Goal: Task Accomplishment & Management: Complete application form

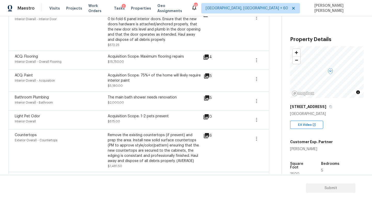
scroll to position [127, 0]
click at [254, 61] on icon "button" at bounding box center [256, 60] width 6 height 6
click at [270, 62] on link "Edit" at bounding box center [285, 59] width 44 height 8
click at [91, 139] on body "Maestro Visits Projects Work Orders Tasks 2 Properties Geo Assignments 553 Knox…" at bounding box center [186, 100] width 372 height 201
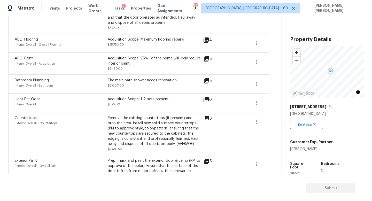
scroll to position [138, 0]
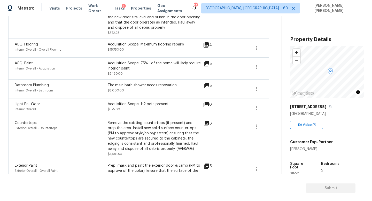
click at [208, 85] on icon at bounding box center [206, 85] width 5 height 5
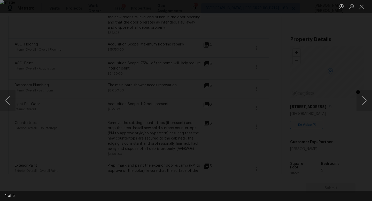
click at [16, 31] on div "Lightbox" at bounding box center [186, 100] width 372 height 201
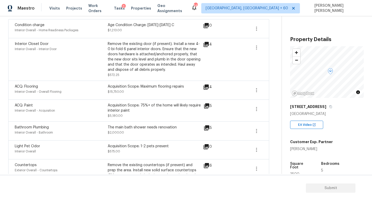
scroll to position [76, 0]
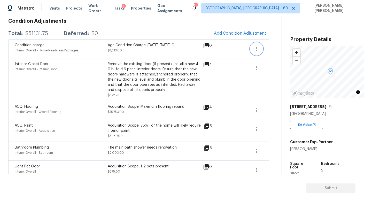
click at [254, 50] on icon "button" at bounding box center [256, 49] width 6 height 6
click at [269, 50] on div "Edit" at bounding box center [285, 47] width 40 height 5
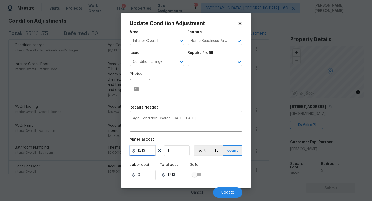
drag, startPoint x: 153, startPoint y: 152, endPoint x: 135, endPoint y: 152, distance: 18.1
click at [135, 152] on div "1213" at bounding box center [143, 150] width 26 height 10
type input "0"
click at [221, 168] on div "Labor cost 0 Total cost 0 Defer" at bounding box center [186, 171] width 113 height 23
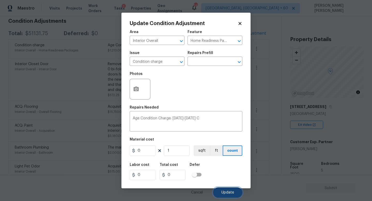
click at [230, 192] on span "Update" at bounding box center [227, 193] width 13 height 4
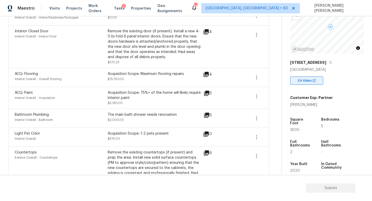
scroll to position [64, 0]
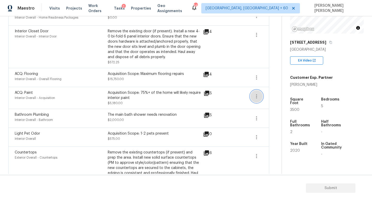
click at [260, 97] on button "button" at bounding box center [256, 96] width 12 height 12
click at [272, 96] on div "Edit" at bounding box center [285, 95] width 40 height 5
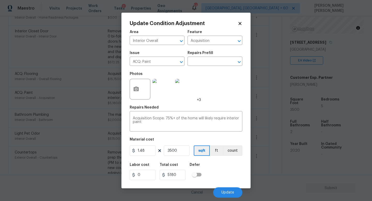
click at [267, 114] on body "Maestro Visits Projects Work Orders Tasks 2 Properties Geo Assignments 547 Knox…" at bounding box center [186, 100] width 372 height 201
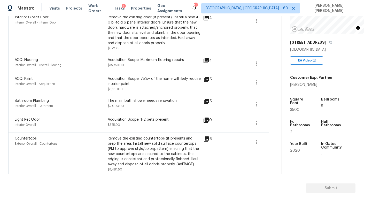
scroll to position [125, 0]
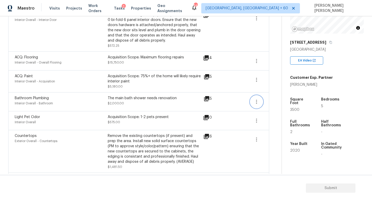
click at [255, 104] on icon "button" at bounding box center [256, 102] width 6 height 6
click at [277, 104] on link "Edit" at bounding box center [285, 101] width 44 height 8
click at [271, 101] on body "Maestro Visits Projects Work Orders Tasks 2 Properties Geo Assignments 547 Knox…" at bounding box center [186, 100] width 372 height 201
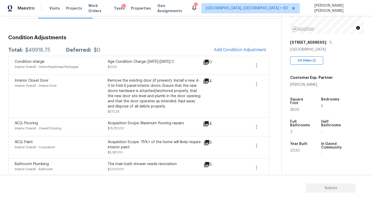
scroll to position [39, 0]
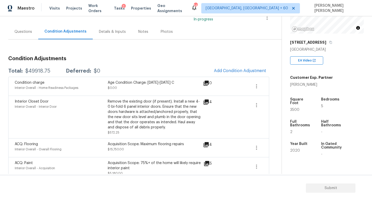
click at [33, 73] on div "$49918.75" at bounding box center [37, 70] width 25 height 5
copy div "$49918.75"
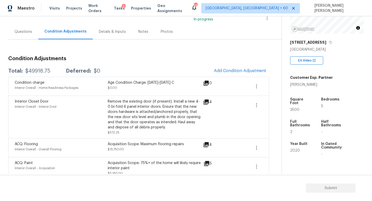
click at [27, 31] on div "Questions" at bounding box center [23, 31] width 18 height 5
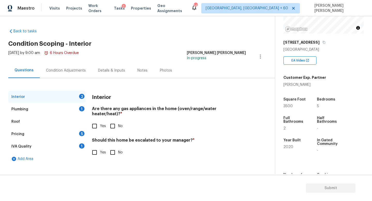
click at [96, 123] on input "Yes" at bounding box center [94, 126] width 11 height 11
checkbox input "true"
click at [71, 108] on div "Plumbing 1" at bounding box center [46, 109] width 77 height 12
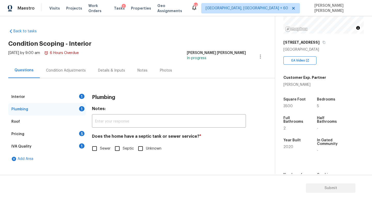
click at [76, 96] on div "Interior 1" at bounding box center [46, 97] width 77 height 12
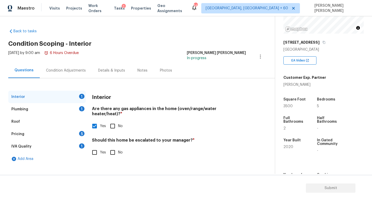
click at [64, 68] on div "Condition Adjustments" at bounding box center [66, 70] width 40 height 5
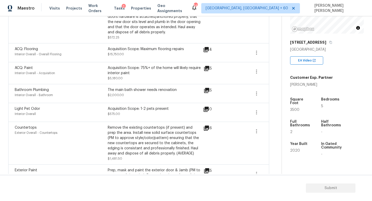
scroll to position [124, 0]
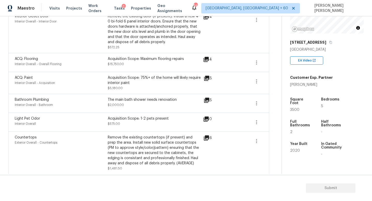
click at [207, 101] on icon at bounding box center [206, 100] width 6 height 6
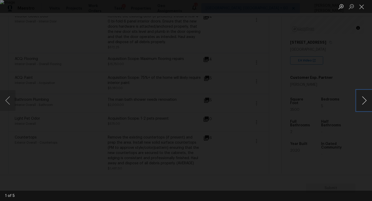
click at [363, 99] on button "Next image" at bounding box center [363, 100] width 15 height 21
click at [337, 65] on div "Lightbox" at bounding box center [186, 100] width 372 height 201
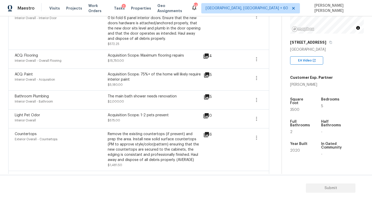
scroll to position [130, 0]
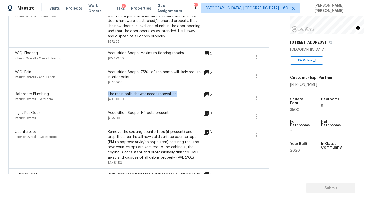
drag, startPoint x: 108, startPoint y: 94, endPoint x: 194, endPoint y: 94, distance: 85.7
click at [194, 94] on div "The main bath shower needs renovation" at bounding box center [154, 93] width 93 height 5
click at [203, 94] on icon at bounding box center [206, 94] width 6 height 6
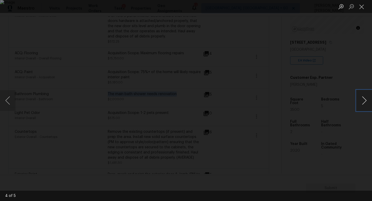
click at [362, 99] on button "Next image" at bounding box center [363, 100] width 15 height 21
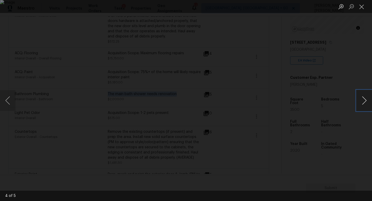
click at [362, 99] on button "Next image" at bounding box center [363, 100] width 15 height 21
click at [349, 66] on div "Lightbox" at bounding box center [186, 100] width 372 height 201
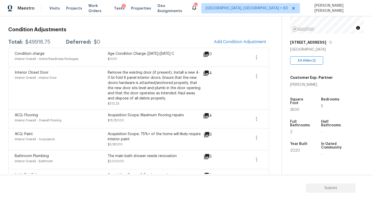
scroll to position [66, 0]
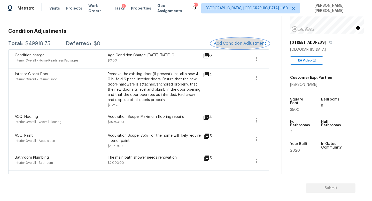
click at [223, 44] on span "Add Condition Adjustment" at bounding box center [240, 43] width 52 height 5
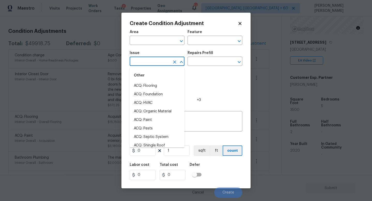
click at [150, 63] on input "text" at bounding box center [150, 62] width 40 height 8
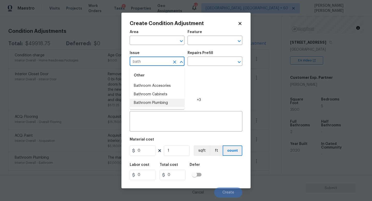
click at [152, 104] on li "Bathroom Plumbing" at bounding box center [157, 103] width 55 height 9
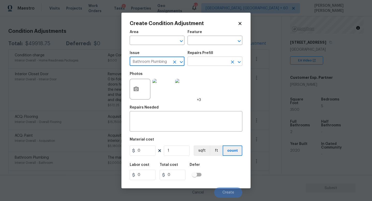
type input "Bathroom Plumbing"
click at [206, 59] on input "text" at bounding box center [207, 62] width 40 height 8
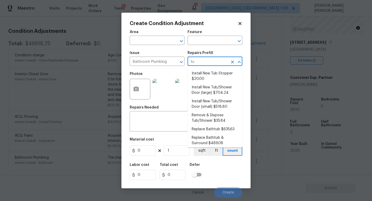
type input "tub"
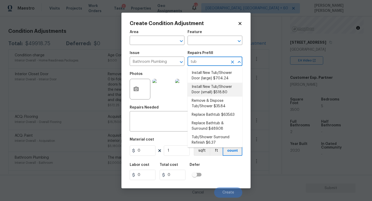
scroll to position [16, 0]
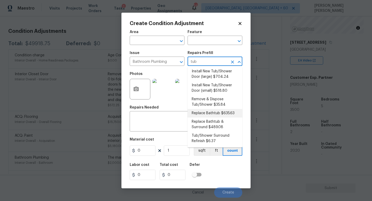
click at [215, 111] on li "Replace Bathtub $635.63" at bounding box center [214, 113] width 55 height 9
type input "Plumbing"
type textarea "Remove the existing bath tub, confirm that the drain is still usable and instal…"
type input "635.63"
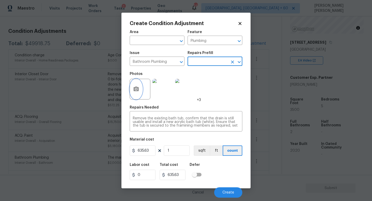
click at [133, 86] on icon "button" at bounding box center [136, 89] width 6 height 6
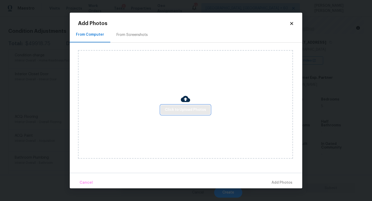
click at [189, 109] on span "Click to Upload Photos" at bounding box center [185, 110] width 41 height 6
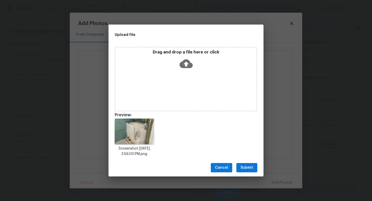
click at [245, 167] on span "Submit" at bounding box center [246, 167] width 13 height 6
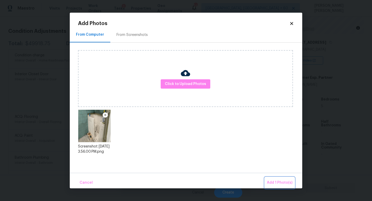
click at [276, 179] on span "Add 1 Photo(s)" at bounding box center [280, 182] width 26 height 6
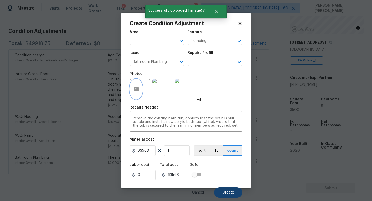
scroll to position [0, 0]
click at [227, 194] on button "Create" at bounding box center [228, 192] width 28 height 10
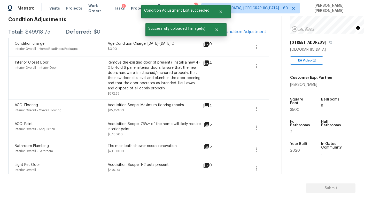
scroll to position [66, 0]
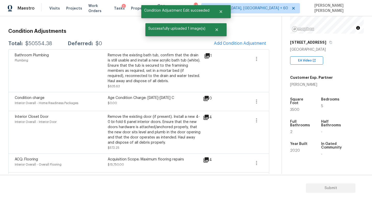
click at [41, 43] on div "$50554.38" at bounding box center [38, 43] width 27 height 5
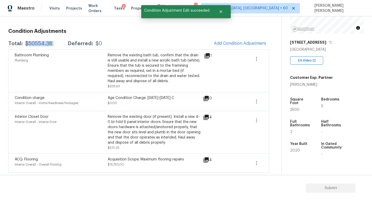
copy div "$50554.38"
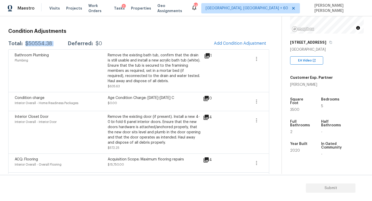
copy div "$50554.38"
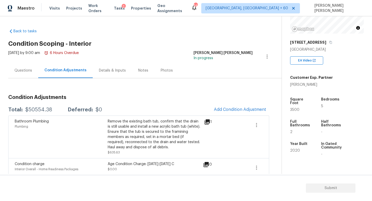
click at [26, 68] on div "Questions" at bounding box center [23, 70] width 18 height 5
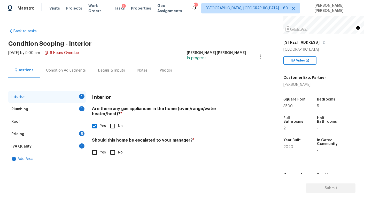
click at [46, 131] on div "Pricing 5" at bounding box center [46, 134] width 77 height 12
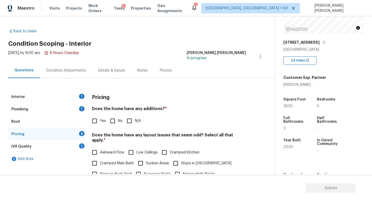
scroll to position [23, 0]
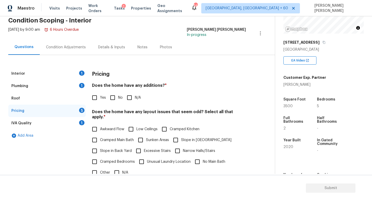
click at [114, 97] on input "No" at bounding box center [112, 97] width 11 height 11
checkbox input "true"
click at [100, 126] on span "Awkward Flow" at bounding box center [112, 128] width 24 height 5
click at [100, 125] on input "Awkward Flow" at bounding box center [94, 129] width 11 height 11
checkbox input "true"
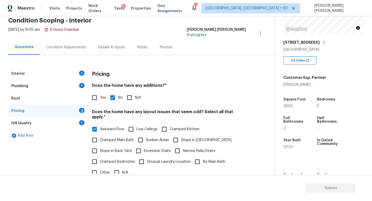
click at [179, 145] on input "Narrow Halls/Stairs" at bounding box center [177, 150] width 11 height 11
click at [179, 140] on div "Awkward Flow Low Ceilings Cramped Kitchen Cramped Main Bath Sunken Areas Slope …" at bounding box center [169, 151] width 154 height 54
click at [179, 148] on input "Narrow Halls/Stairs" at bounding box center [177, 150] width 11 height 11
checkbox input "false"
click at [174, 134] on input "Slope in Front Yard" at bounding box center [175, 139] width 11 height 11
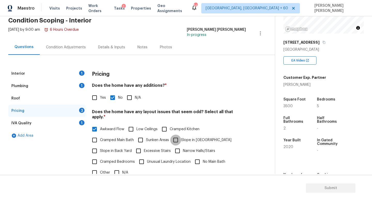
checkbox input "true"
click at [95, 145] on input "Slope in Back Yard" at bounding box center [94, 150] width 11 height 11
checkbox input "true"
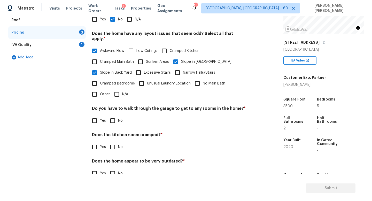
scroll to position [109, 0]
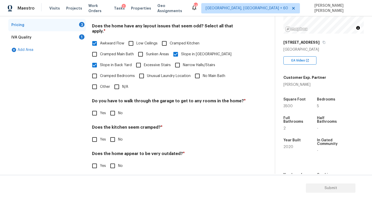
click at [113, 108] on input "No" at bounding box center [112, 113] width 11 height 11
checkbox input "true"
click at [112, 136] on input "No" at bounding box center [112, 139] width 11 height 11
checkbox input "true"
click at [112, 163] on input "No" at bounding box center [112, 166] width 11 height 11
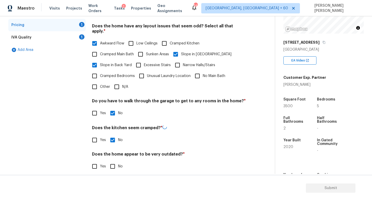
checkbox input "true"
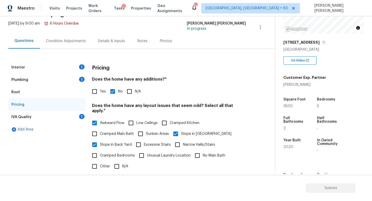
scroll to position [0, 0]
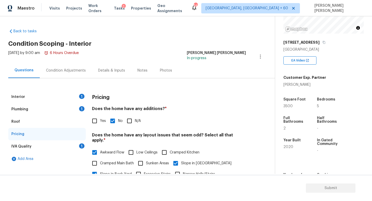
click at [67, 145] on div "IVA Quality 1" at bounding box center [46, 146] width 77 height 12
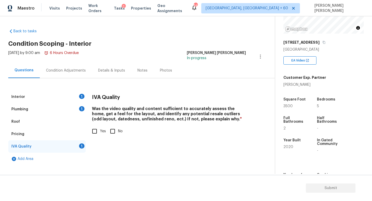
click at [91, 129] on input "Yes" at bounding box center [94, 131] width 11 height 11
checkbox input "true"
click at [46, 131] on div "Pricing" at bounding box center [46, 134] width 77 height 12
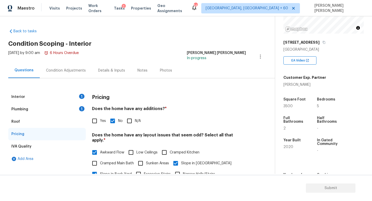
click at [60, 92] on div "Interior 1" at bounding box center [46, 97] width 77 height 12
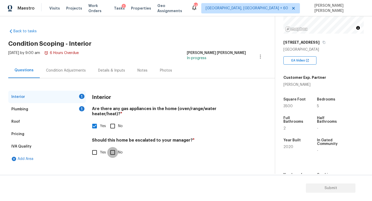
click at [111, 150] on input "No" at bounding box center [112, 152] width 11 height 11
checkbox input "true"
click at [53, 111] on div "Plumbing 1" at bounding box center [46, 109] width 77 height 12
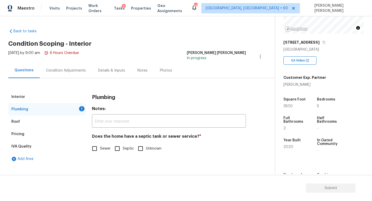
click at [96, 149] on input "Sewer" at bounding box center [94, 148] width 11 height 11
checkbox input "true"
click at [117, 151] on input "Septic" at bounding box center [117, 148] width 11 height 11
checkbox input "true"
checkbox input "false"
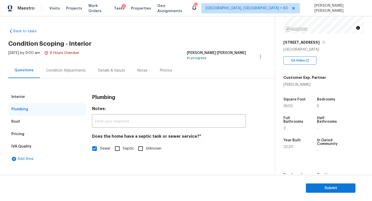
click at [117, 151] on input "Septic" at bounding box center [117, 148] width 11 height 11
click at [123, 149] on span "Septic" at bounding box center [128, 148] width 11 height 5
click at [123, 149] on input "Septic" at bounding box center [117, 148] width 11 height 11
click at [123, 149] on span "Septic" at bounding box center [128, 148] width 11 height 5
click at [123, 149] on input "Septic" at bounding box center [117, 149] width 11 height 11
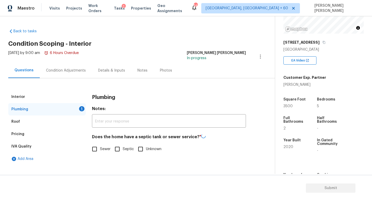
checkbox input "true"
click at [59, 70] on div "Condition Adjustments" at bounding box center [66, 70] width 40 height 5
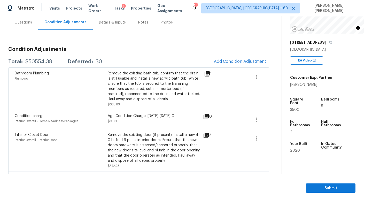
scroll to position [49, 0]
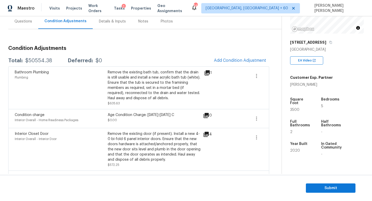
click at [36, 61] on div "$50554.38" at bounding box center [38, 60] width 27 height 5
copy div "$50554.38"
click at [258, 122] on button "button" at bounding box center [256, 118] width 12 height 12
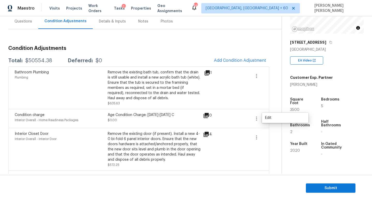
click at [279, 122] on ul "Edit" at bounding box center [285, 118] width 46 height 10
click at [278, 118] on div "Edit" at bounding box center [285, 117] width 40 height 5
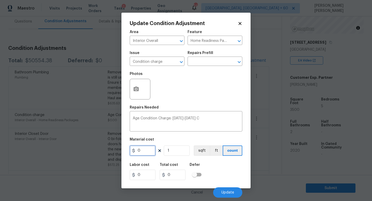
click at [141, 150] on input "0" at bounding box center [143, 150] width 26 height 10
type input "1"
click at [227, 190] on button "Update" at bounding box center [227, 192] width 29 height 10
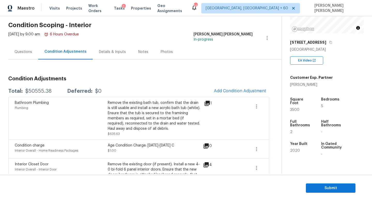
scroll to position [0, 0]
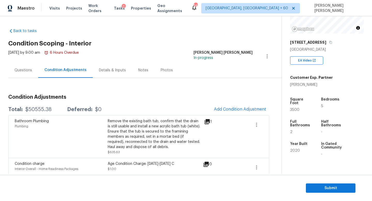
click at [13, 68] on div "Questions" at bounding box center [23, 69] width 30 height 15
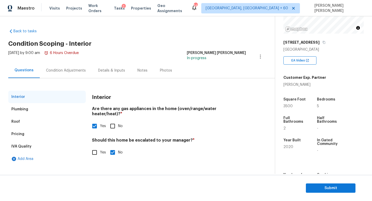
click at [70, 72] on div "Condition Adjustments" at bounding box center [66, 70] width 40 height 5
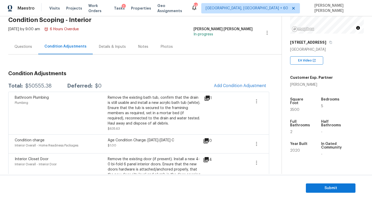
scroll to position [30, 0]
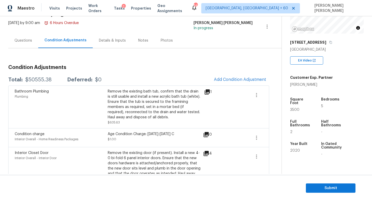
click at [41, 81] on div "$50555.38" at bounding box center [38, 79] width 26 height 5
copy div "$50555.38"
click at [151, 67] on h3 "Condition Adjustments" at bounding box center [138, 67] width 261 height 5
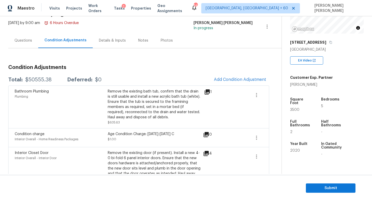
click at [38, 81] on div "$50555.38" at bounding box center [38, 79] width 26 height 5
copy div "$50555.38"
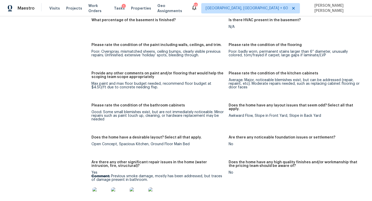
scroll to position [851, 0]
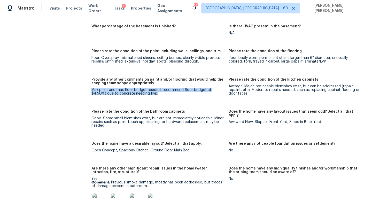
drag, startPoint x: 209, startPoint y: 81, endPoint x: 217, endPoint y: 85, distance: 9.6
click at [217, 85] on figure "Provide any other comments on paint and/or flooring that would help the scoping…" at bounding box center [159, 91] width 137 height 26
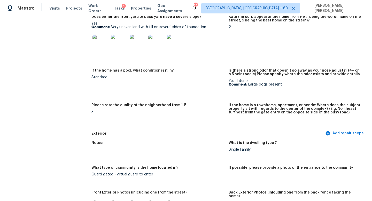
scroll to position [0, 0]
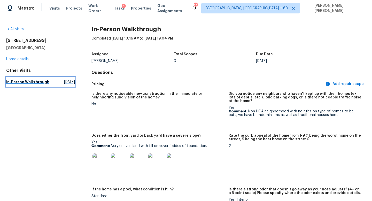
click at [64, 84] on span "[DATE]" at bounding box center [69, 81] width 11 height 5
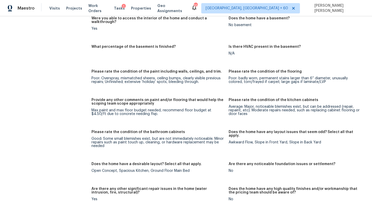
scroll to position [1142, 0]
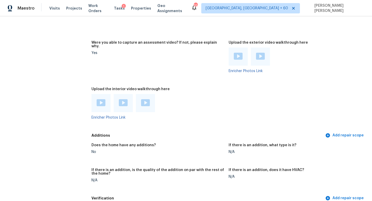
click at [99, 99] on img at bounding box center [101, 102] width 9 height 7
click at [123, 99] on img at bounding box center [123, 102] width 9 height 7
click at [144, 99] on img at bounding box center [145, 102] width 9 height 7
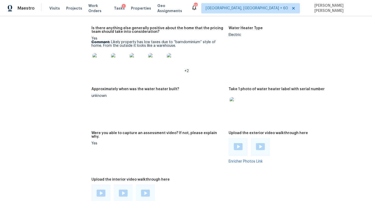
scroll to position [912, 0]
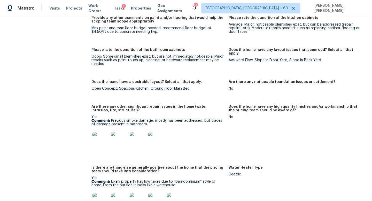
click at [96, 136] on img at bounding box center [100, 140] width 17 height 17
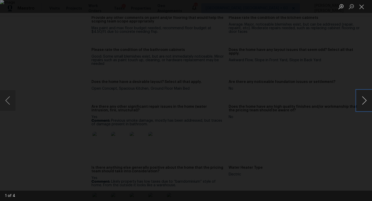
click at [365, 99] on button "Next image" at bounding box center [363, 100] width 15 height 21
click at [11, 102] on button "Previous image" at bounding box center [7, 100] width 15 height 21
click at [18, 61] on div "Lightbox" at bounding box center [186, 100] width 372 height 201
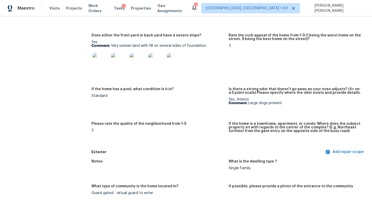
scroll to position [0, 0]
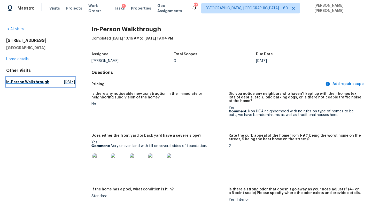
click at [30, 83] on h5 "In-Person Walkthrough" at bounding box center [27, 81] width 43 height 5
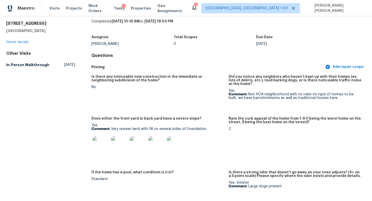
scroll to position [21, 0]
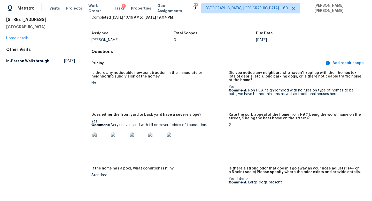
click at [175, 144] on img at bounding box center [175, 140] width 17 height 17
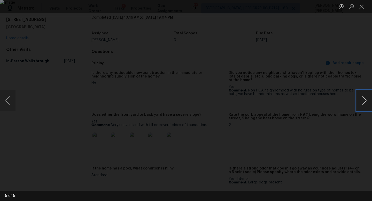
click at [366, 99] on button "Next image" at bounding box center [363, 100] width 15 height 21
click at [348, 66] on div "Lightbox" at bounding box center [186, 100] width 372 height 201
click at [346, 71] on div "Lightbox" at bounding box center [186, 100] width 372 height 201
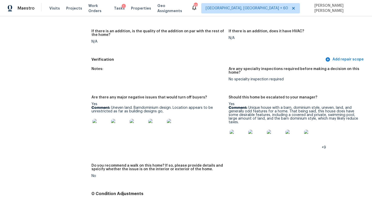
scroll to position [1282, 0]
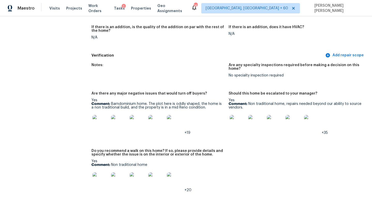
scroll to position [1165, 0]
drag, startPoint x: 115, startPoint y: 147, endPoint x: 186, endPoint y: 152, distance: 71.7
click at [186, 152] on div "Do you recommend a walk on this home? If so, please provide details and specify…" at bounding box center [157, 154] width 133 height 10
click at [151, 91] on div "Are there any major negative issues that would turn off buyers?" at bounding box center [157, 94] width 133 height 7
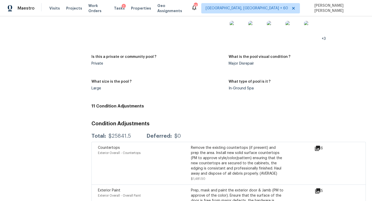
scroll to position [1390, 0]
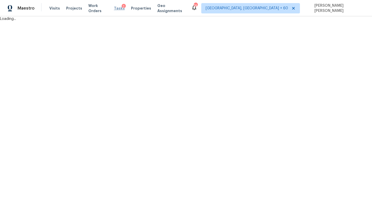
click at [115, 9] on span "Tasks" at bounding box center [119, 8] width 11 height 4
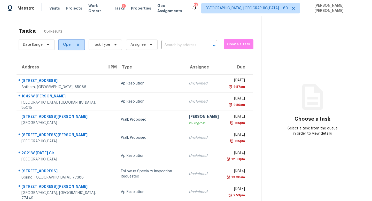
click at [69, 45] on span "Open" at bounding box center [68, 44] width 10 height 5
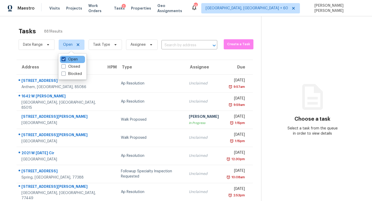
click at [68, 57] on label "Open" at bounding box center [69, 59] width 16 height 5
click at [65, 57] on input "Open" at bounding box center [62, 58] width 3 height 3
checkbox input "false"
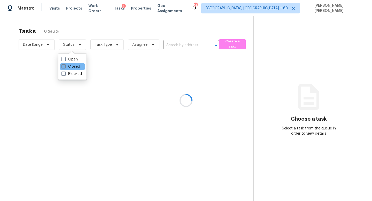
click at [68, 66] on label "Closed" at bounding box center [70, 66] width 19 height 5
click at [65, 66] on input "Closed" at bounding box center [62, 65] width 3 height 3
checkbox input "true"
click at [113, 23] on div at bounding box center [186, 100] width 372 height 201
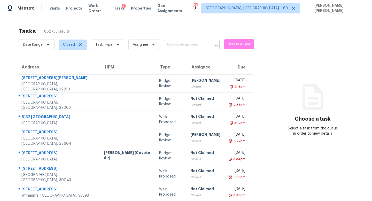
click at [190, 43] on input "text" at bounding box center [184, 45] width 41 height 8
paste input "336 Schumanns Beach Rd, New Braunfels, TX 78130"
type input "336 Schumanns Beach Rd, New Braunfels, TX 78130"
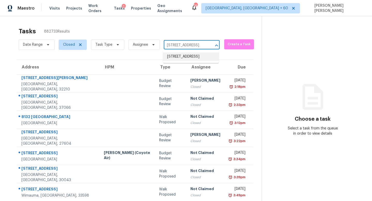
click at [188, 54] on li "336 Schumanns Beach Rd, New Braunfels, TX 78130" at bounding box center [191, 56] width 56 height 9
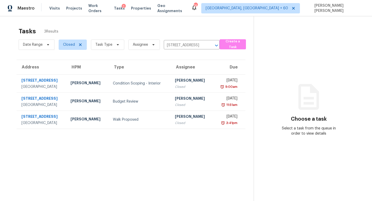
click at [176, 86] on div "Closed" at bounding box center [192, 86] width 34 height 5
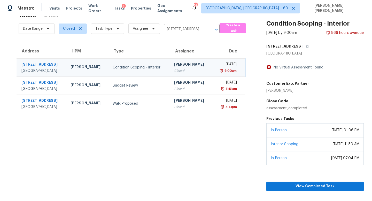
scroll to position [16, 0]
click at [283, 144] on link "Interior Scoping" at bounding box center [285, 144] width 28 height 4
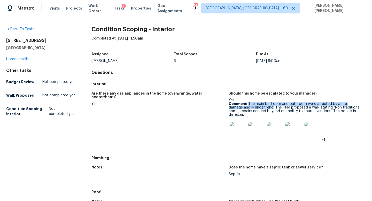
copy p "The main bedroom and bathroom were affected by a fire damage and is under reno."
drag, startPoint x: 248, startPoint y: 104, endPoint x: 259, endPoint y: 107, distance: 11.0
click at [259, 107] on p "Comment: The main bedroom and bathroom were affected by a fire damage and is un…" at bounding box center [294, 109] width 133 height 14
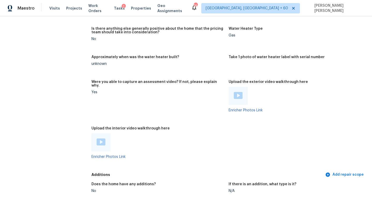
scroll to position [1007, 0]
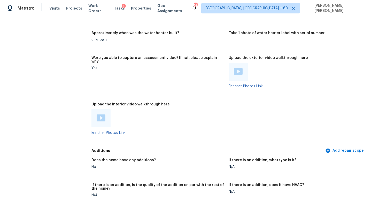
click at [103, 114] on img at bounding box center [101, 117] width 9 height 7
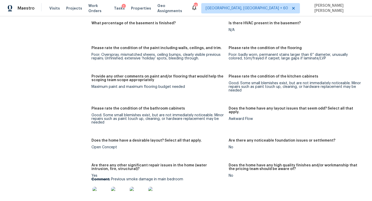
scroll to position [789, 0]
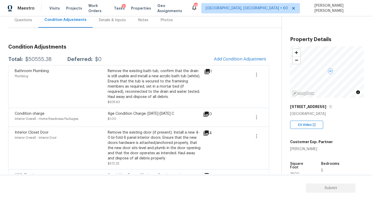
scroll to position [51, 0]
click at [254, 118] on icon "button" at bounding box center [256, 117] width 6 height 6
click at [278, 115] on div "Edit" at bounding box center [285, 116] width 40 height 5
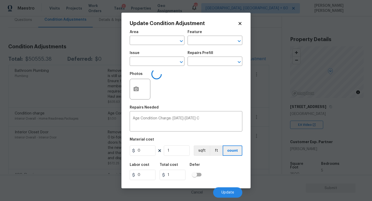
type input "Interior Overall"
type input "Home Readiness Packages"
type input "Condition charge"
type input "1"
click at [195, 118] on textarea "Age Condition Charge: 2009-2023 C" at bounding box center [186, 121] width 106 height 11
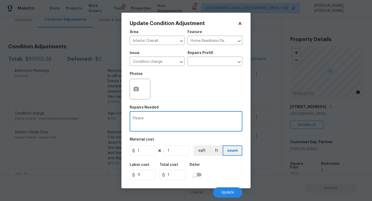
type textarea "Please"
type textarea "Kindly ignore this line item"
click at [229, 191] on span "Update" at bounding box center [227, 193] width 13 height 4
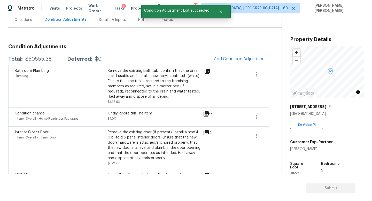
click at [37, 61] on div "$50555.38" at bounding box center [38, 59] width 26 height 5
copy div "$50555.38"
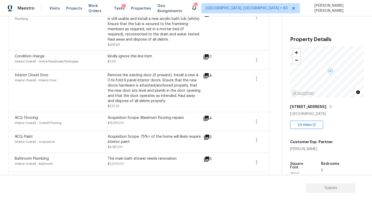
scroll to position [66, 0]
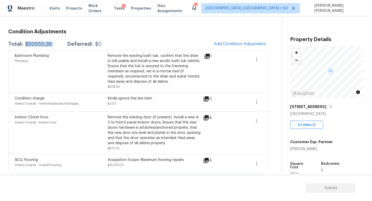
click at [37, 46] on div "$50555.38" at bounding box center [38, 44] width 26 height 5
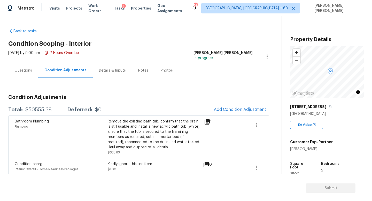
click at [29, 73] on div "Questions" at bounding box center [23, 70] width 30 height 15
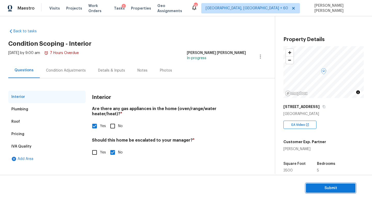
click at [331, 189] on span "Submit" at bounding box center [330, 188] width 41 height 6
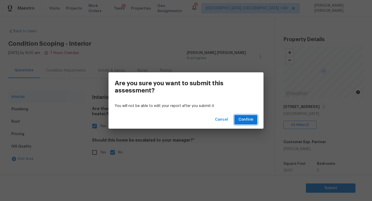
click at [254, 120] on button "Confirm" at bounding box center [245, 120] width 23 height 10
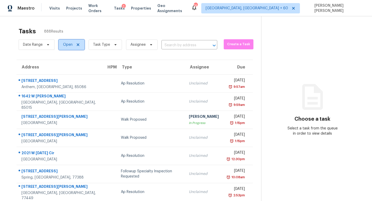
click at [70, 45] on span "Open" at bounding box center [68, 44] width 10 height 5
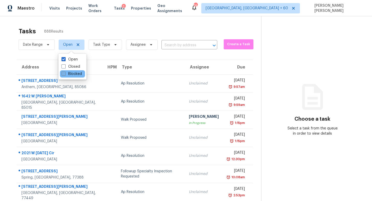
click at [73, 74] on label "Blocked" at bounding box center [71, 73] width 20 height 5
click at [65, 74] on input "Blocked" at bounding box center [62, 72] width 3 height 3
checkbox input "true"
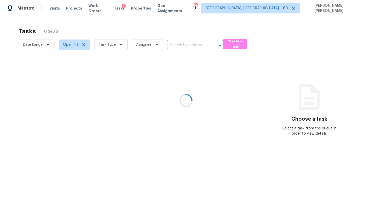
click at [116, 24] on div at bounding box center [186, 100] width 372 height 201
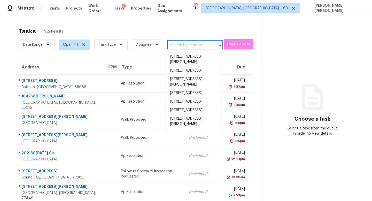
click at [185, 48] on input "text" at bounding box center [187, 45] width 41 height 8
paste input "3136 Merrianne Dr, Raleigh, NC 27607"
type input "3136 Merrianne Dr, Raleigh, NC 27607"
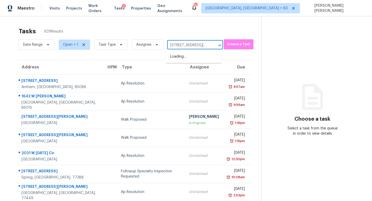
scroll to position [0, 25]
click at [187, 58] on li "3136 Merrianne Dr, Raleigh, NC 27607" at bounding box center [194, 59] width 56 height 14
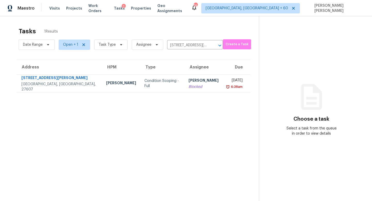
click at [188, 78] on div "Rajesh M" at bounding box center [203, 81] width 30 height 6
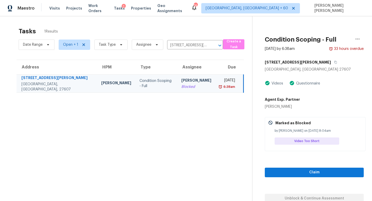
scroll to position [16, 0]
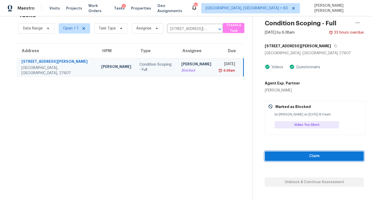
click at [316, 155] on span "Claim" at bounding box center [314, 156] width 91 height 6
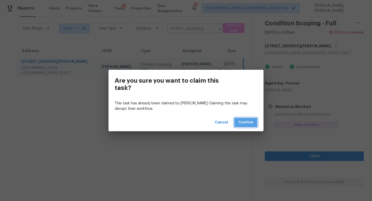
click at [241, 122] on span "Confirm" at bounding box center [245, 122] width 15 height 6
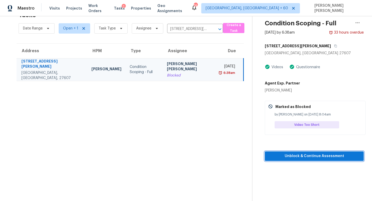
click at [294, 158] on span "Unblock & Continue Assessment" at bounding box center [314, 156] width 91 height 6
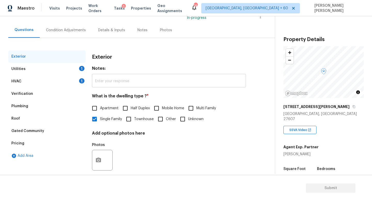
scroll to position [48, 0]
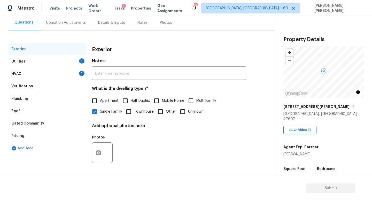
click at [72, 22] on div "Condition Adjustments" at bounding box center [66, 22] width 40 height 5
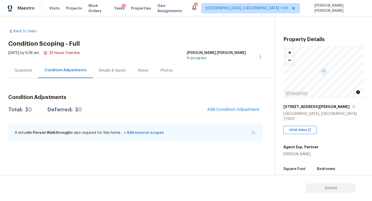
click at [21, 72] on div "Questions" at bounding box center [23, 70] width 18 height 5
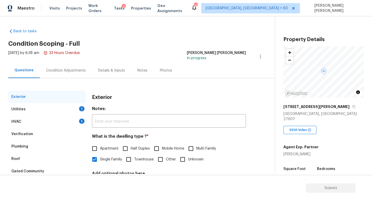
click at [60, 100] on div "Exterior" at bounding box center [46, 97] width 77 height 12
click at [64, 107] on div "Utilities 1" at bounding box center [46, 109] width 77 height 12
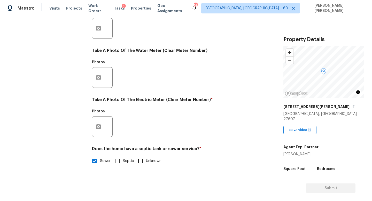
scroll to position [188, 0]
click at [100, 120] on button "button" at bounding box center [98, 126] width 12 height 20
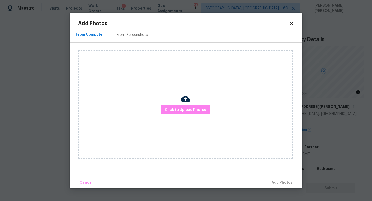
click at [181, 99] on img at bounding box center [185, 98] width 9 height 9
click at [181, 111] on span "Click to Upload Photos" at bounding box center [185, 110] width 41 height 6
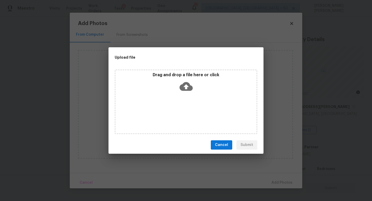
click at [182, 81] on icon at bounding box center [185, 86] width 13 height 13
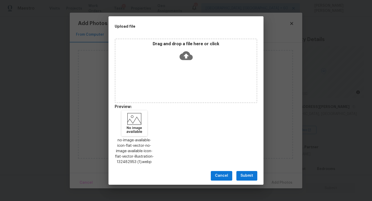
click at [246, 173] on span "Submit" at bounding box center [246, 175] width 13 height 6
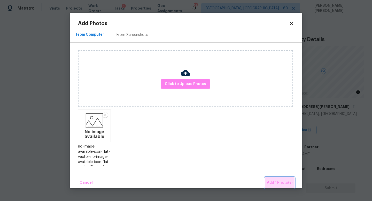
click at [281, 181] on span "Add 1 Photo(s)" at bounding box center [280, 182] width 26 height 6
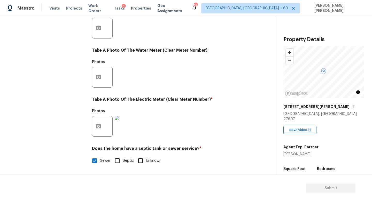
click at [59, 107] on div "Exterior Utilities HVAC 1 Verification Plumbing Roof Gated Community Pricing Ad…" at bounding box center [46, 37] width 77 height 269
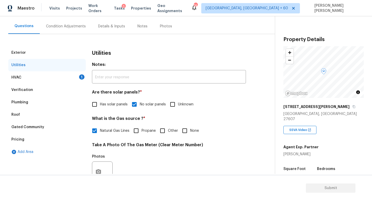
scroll to position [0, 0]
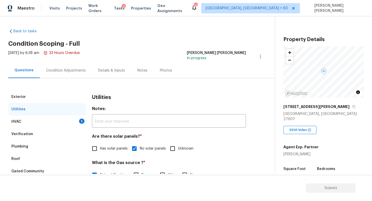
click at [59, 122] on div "HVAC 1" at bounding box center [46, 121] width 77 height 12
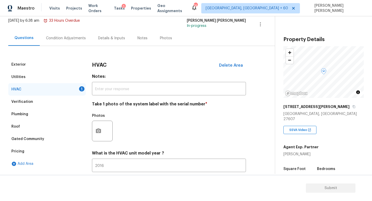
scroll to position [65, 0]
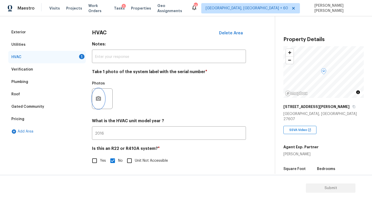
click at [100, 99] on icon "button" at bounding box center [98, 98] width 5 height 5
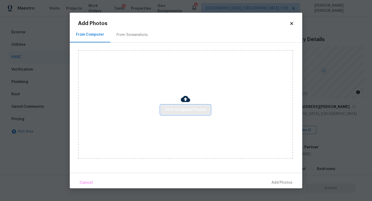
click at [179, 110] on span "Click to Upload Photos" at bounding box center [185, 110] width 41 height 6
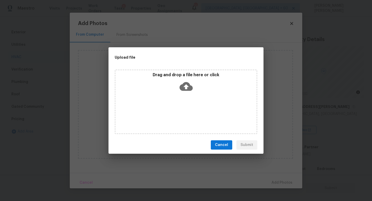
click at [188, 85] on icon at bounding box center [185, 86] width 13 height 9
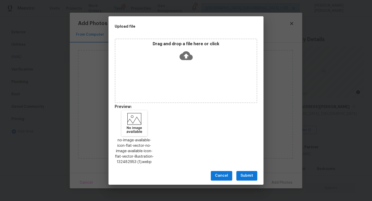
click at [258, 176] on div "Cancel Submit" at bounding box center [185, 176] width 155 height 18
click at [248, 176] on span "Submit" at bounding box center [246, 175] width 13 height 6
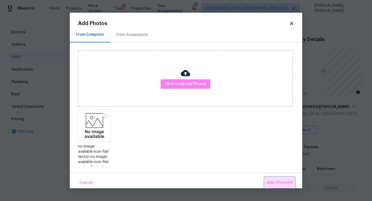
click at [279, 181] on span "Add 1 Photo(s)" at bounding box center [280, 182] width 26 height 6
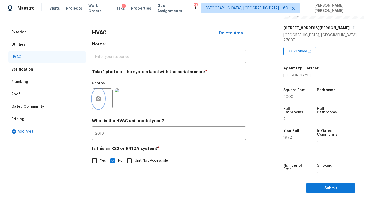
scroll to position [0, 0]
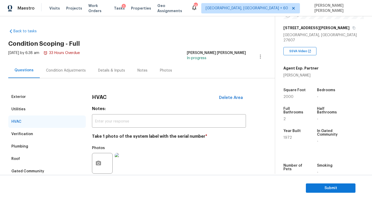
click at [67, 73] on div "Condition Adjustments" at bounding box center [66, 70] width 40 height 5
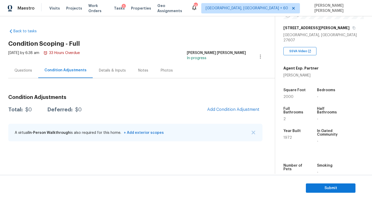
click at [20, 72] on div "Questions" at bounding box center [23, 70] width 18 height 5
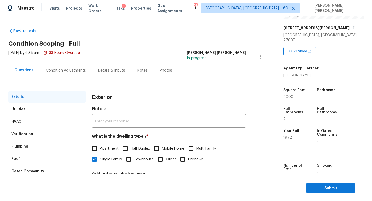
click at [33, 134] on div "Verification" at bounding box center [46, 134] width 77 height 12
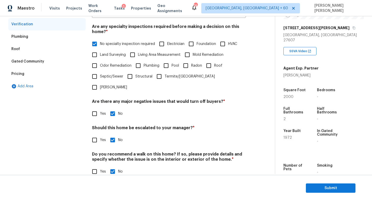
scroll to position [39, 0]
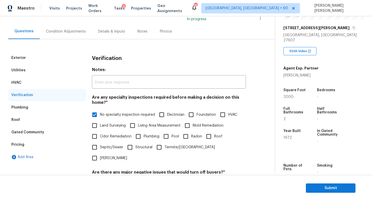
click at [63, 32] on div "Condition Adjustments" at bounding box center [66, 31] width 40 height 5
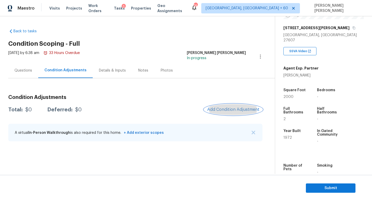
click at [220, 109] on span "Add Condition Adjustment" at bounding box center [233, 109] width 52 height 5
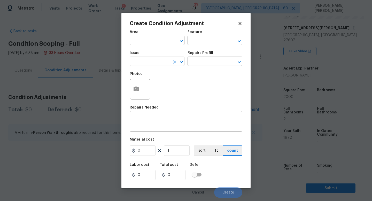
click at [149, 64] on input "text" at bounding box center [150, 62] width 40 height 8
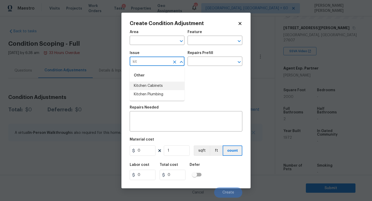
click at [154, 84] on li "Kitchen Cabinets" at bounding box center [157, 86] width 55 height 9
type input "Kitchen Cabinets"
click at [203, 61] on input "text" at bounding box center [207, 62] width 40 height 8
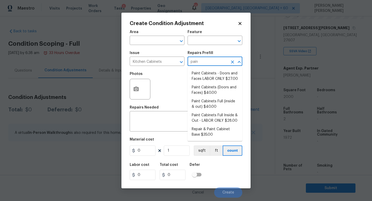
type input "paint"
click at [217, 101] on li "Paint Cabinets Full (inside & out) $40.00" at bounding box center [214, 104] width 55 height 14
type input "Cabinets"
type textarea "Prep, sand, mask and apply 2 coats of paint to the kitchen cabinet doors, inter…"
type input "40"
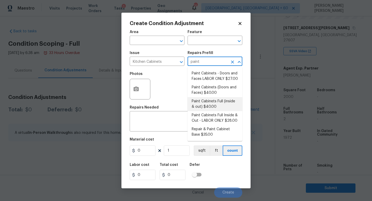
type input "40"
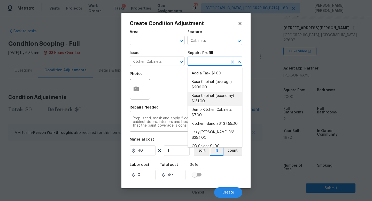
click at [169, 95] on div "Photos" at bounding box center [186, 86] width 113 height 34
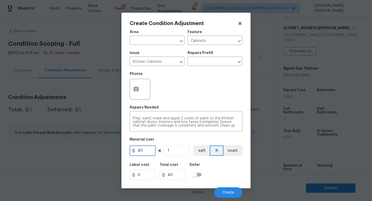
drag, startPoint x: 150, startPoint y: 151, endPoint x: 97, endPoint y: 151, distance: 52.7
click at [113, 151] on div "Create Condition Adjustment Area ​ Feature Cabinets ​ Issue Kitchen Cabinets ​ …" at bounding box center [186, 100] width 372 height 201
type input "1400"
click at [138, 86] on icon "button" at bounding box center [136, 89] width 6 height 6
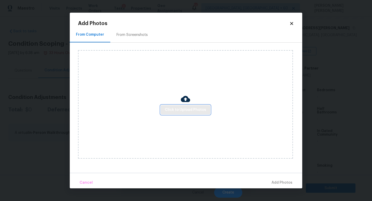
click at [178, 109] on span "Click to Upload Photos" at bounding box center [185, 110] width 41 height 6
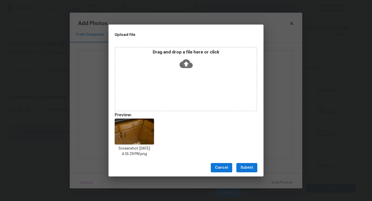
click at [247, 167] on span "Submit" at bounding box center [246, 167] width 13 height 6
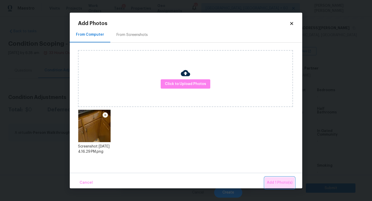
click at [279, 180] on span "Add 1 Photo(s)" at bounding box center [280, 182] width 26 height 6
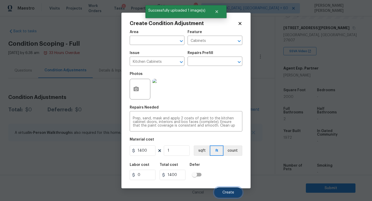
click at [230, 192] on span "Create" at bounding box center [228, 193] width 12 height 4
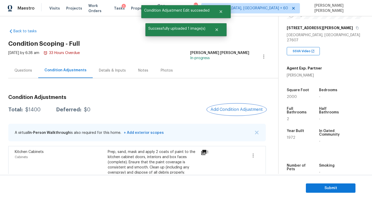
click at [235, 109] on span "Add Condition Adjustment" at bounding box center [236, 109] width 52 height 5
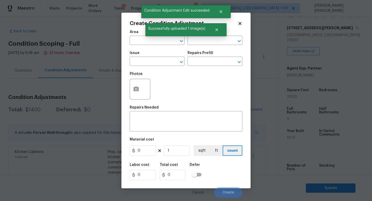
click at [134, 55] on div "Issue" at bounding box center [157, 54] width 55 height 7
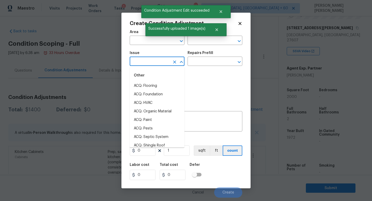
click at [139, 61] on input "text" at bounding box center [150, 62] width 40 height 8
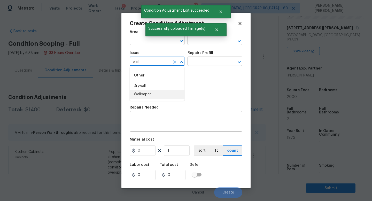
click at [150, 97] on li "Wallpaper" at bounding box center [157, 94] width 55 height 9
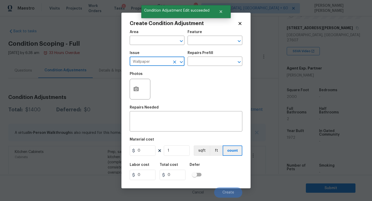
type input "Wallpaper"
click at [196, 66] on div "Issue Wallpaper ​ Repairs Prefill ​" at bounding box center [186, 58] width 113 height 21
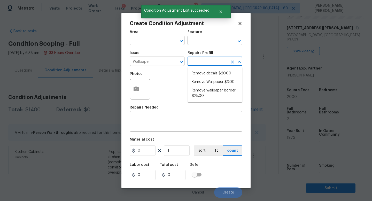
click at [200, 63] on input "text" at bounding box center [207, 62] width 40 height 8
click at [205, 81] on li "Remove Wallpaper $3.00" at bounding box center [214, 82] width 55 height 9
type input "Walls and Ceiling"
type textarea "Remove wallpaper and texture walls to best match existing conditions"
type input "3"
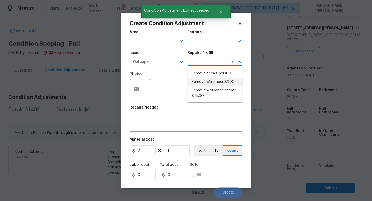
type input "3"
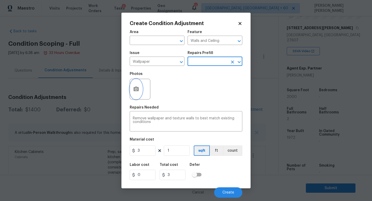
click at [132, 89] on button "button" at bounding box center [136, 89] width 12 height 20
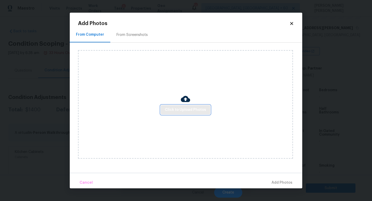
click at [183, 109] on span "Click to Upload Photos" at bounding box center [185, 110] width 41 height 6
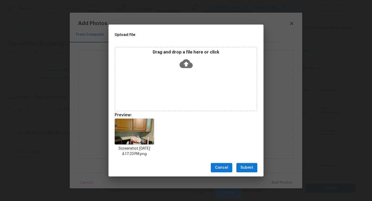
click at [246, 170] on span "Submit" at bounding box center [246, 167] width 13 height 6
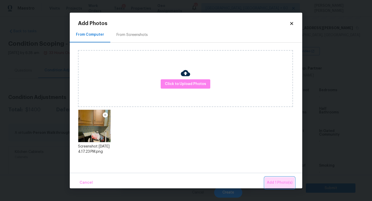
click at [285, 180] on span "Add 1 Photo(s)" at bounding box center [280, 182] width 26 height 6
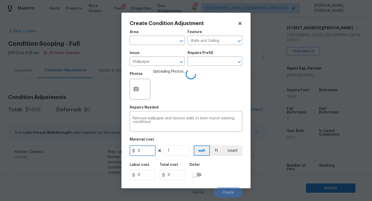
drag, startPoint x: 150, startPoint y: 151, endPoint x: 113, endPoint y: 151, distance: 37.7
click at [113, 151] on div "Create Condition Adjustment Area ​ Feature Walls and Ceiling ​ Issue Wallpaper …" at bounding box center [186, 100] width 372 height 201
type input "150"
click at [227, 168] on div "Labor cost 0 Total cost 150 Defer" at bounding box center [186, 171] width 113 height 23
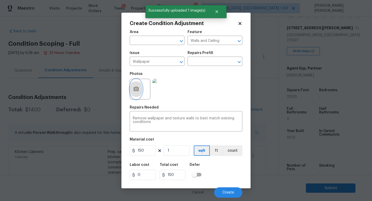
click at [140, 89] on button "button" at bounding box center [136, 89] width 12 height 20
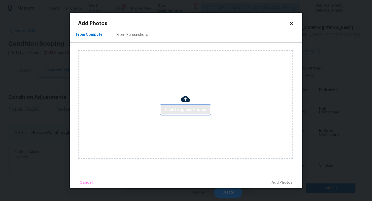
click at [191, 112] on span "Click to Upload Photos" at bounding box center [185, 110] width 41 height 6
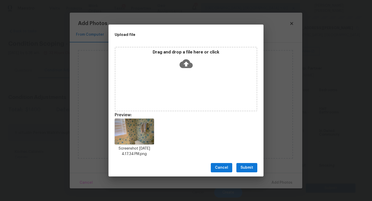
click at [246, 164] on span "Submit" at bounding box center [246, 167] width 13 height 6
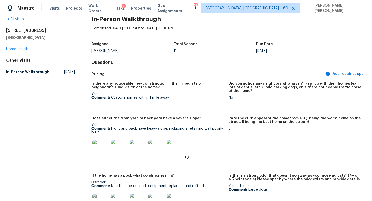
scroll to position [55, 0]
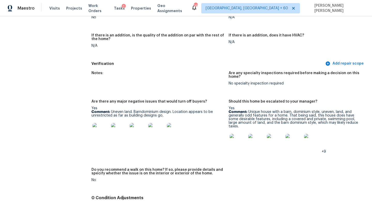
scroll to position [1162, 0]
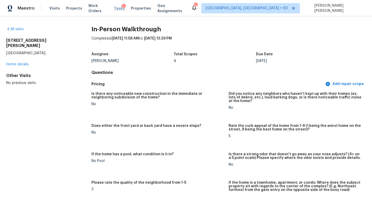
click at [121, 10] on span "Tasks" at bounding box center [119, 8] width 11 height 4
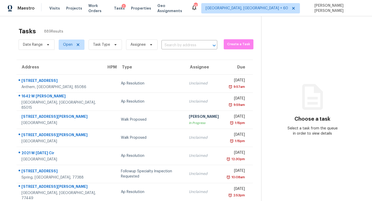
click at [176, 50] on div "Date Range Open Task Type Assignee ​" at bounding box center [118, 44] width 199 height 13
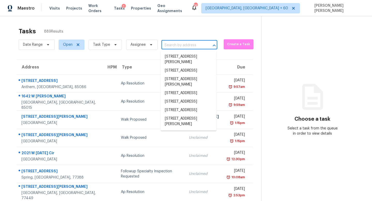
click at [174, 47] on input "text" at bounding box center [181, 45] width 41 height 8
paste input "8303 Acoma Way, Denver, CO 80221"
type input "8303 Acoma Way, Denver, CO 80221"
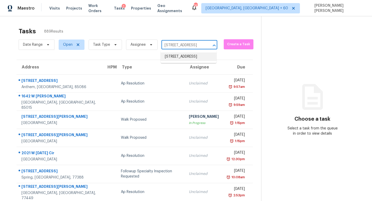
click at [187, 60] on li "8303 Acoma Way, Denver, CO 80221" at bounding box center [189, 56] width 56 height 9
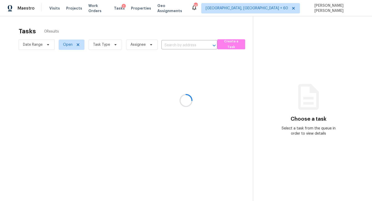
type input "8303 Acoma Way, Denver, CO 80221"
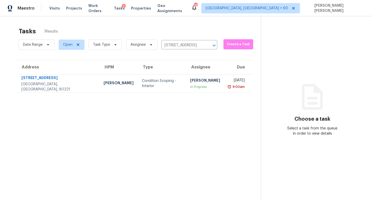
click at [183, 92] on table "Address HPM Type Assignee Due 8303 Acoma Way Denver, CO, 80221 Andrew McCuskey …" at bounding box center [135, 76] width 236 height 33
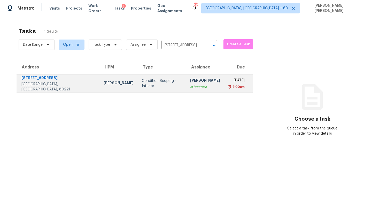
click at [186, 91] on td "Ranjith Kumar P In Progress" at bounding box center [205, 83] width 38 height 18
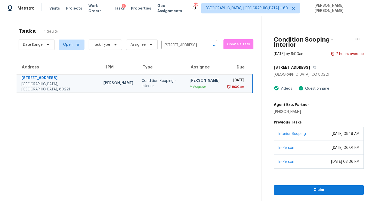
click at [318, 133] on div "Interior Scoping October 04, 2022 at 09:18 AM" at bounding box center [319, 134] width 90 height 14
click at [314, 187] on span "Claim" at bounding box center [319, 190] width 82 height 6
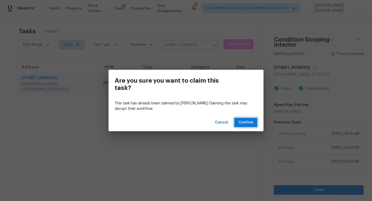
click at [248, 121] on span "Confirm" at bounding box center [245, 122] width 15 height 6
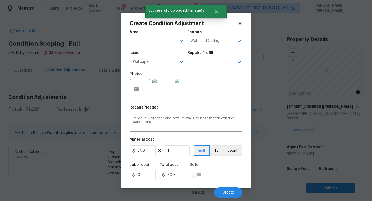
scroll to position [79, 0]
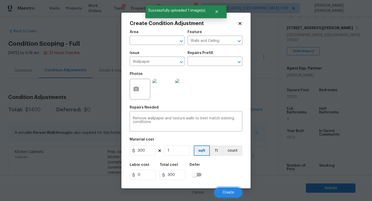
click at [227, 191] on span "Create" at bounding box center [228, 193] width 12 height 4
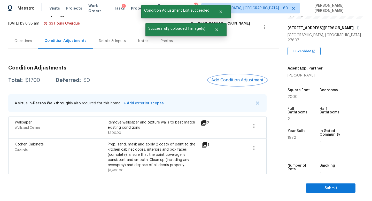
scroll to position [34, 0]
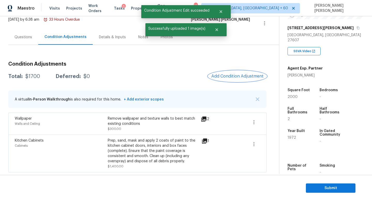
click at [239, 71] on button "Add Condition Adjustment" at bounding box center [237, 76] width 58 height 11
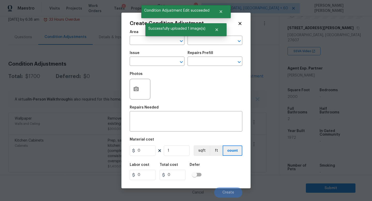
click at [147, 68] on span "Issue ​" at bounding box center [157, 58] width 55 height 21
click at [145, 60] on input "text" at bounding box center [150, 62] width 40 height 8
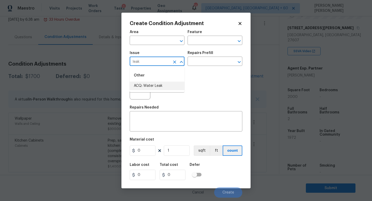
click at [159, 85] on li "ACQ: Water Leak" at bounding box center [157, 86] width 55 height 9
type input "ACQ: Water Leak"
click at [206, 62] on input "text" at bounding box center [207, 62] width 40 height 8
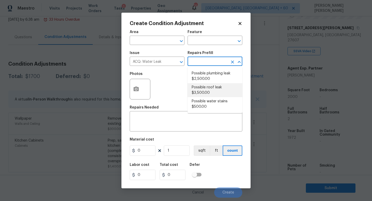
click at [207, 92] on li "Possible roof leak $3,500.00" at bounding box center [214, 90] width 55 height 14
type input "Acquisition"
type textarea "Acquisition Scope: Possible roof leak"
type input "3500"
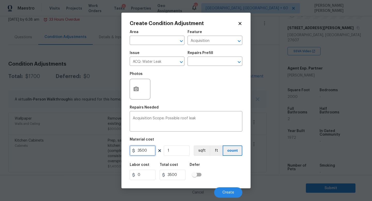
drag, startPoint x: 150, startPoint y: 155, endPoint x: 88, endPoint y: 152, distance: 62.3
click at [88, 152] on div "Create Condition Adjustment Area ​ Feature Acquisition ​ Issue ACQ: Water Leak …" at bounding box center [186, 100] width 372 height 201
type input "2500"
click at [137, 87] on icon "button" at bounding box center [135, 88] width 5 height 5
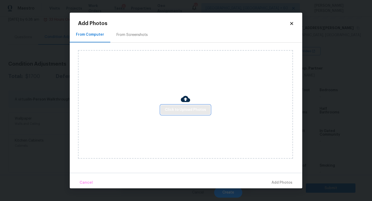
click at [180, 112] on span "Click to Upload Photos" at bounding box center [185, 110] width 41 height 6
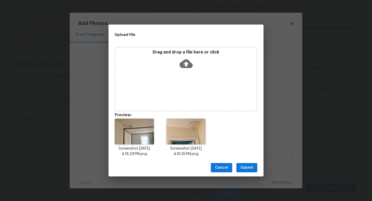
click at [244, 164] on span "Submit" at bounding box center [246, 167] width 13 height 6
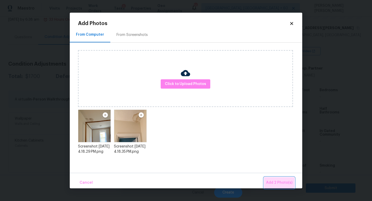
click at [278, 180] on span "Add 2 Photo(s)" at bounding box center [279, 182] width 26 height 6
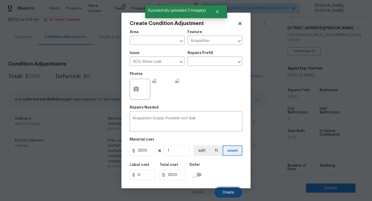
click at [227, 189] on button "Create" at bounding box center [228, 192] width 28 height 10
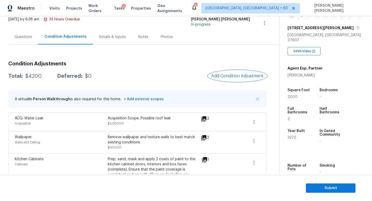
click at [241, 73] on button "Add Condition Adjustment" at bounding box center [237, 75] width 58 height 11
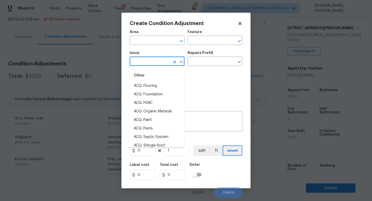
click at [147, 61] on input "text" at bounding box center [150, 62] width 40 height 8
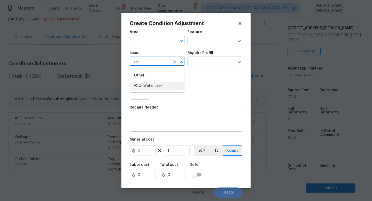
click at [145, 84] on li "ACQ: Water Leak" at bounding box center [157, 86] width 55 height 9
type input "ACQ: Water Leak"
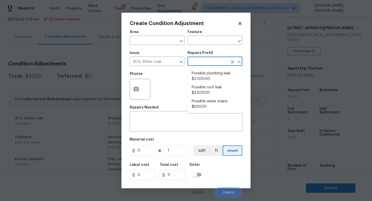
click at [203, 61] on input "text" at bounding box center [207, 62] width 40 height 8
click at [212, 76] on li "Possible plumbing leak $2,500.00" at bounding box center [214, 76] width 55 height 14
type input "Acquisition"
type textarea "Acquisition Scope: Possible plumbing leak"
type input "2500"
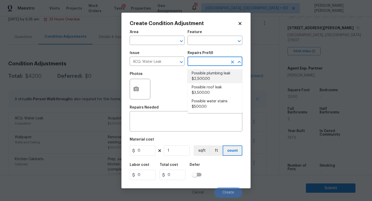
type input "2500"
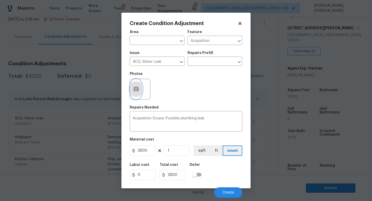
click at [136, 90] on circle "button" at bounding box center [136, 89] width 2 height 2
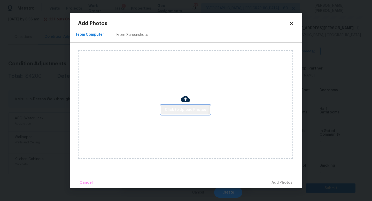
click at [166, 108] on span "Click to Upload Photos" at bounding box center [185, 110] width 41 height 6
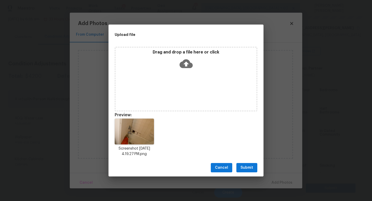
click at [249, 169] on span "Submit" at bounding box center [246, 167] width 13 height 6
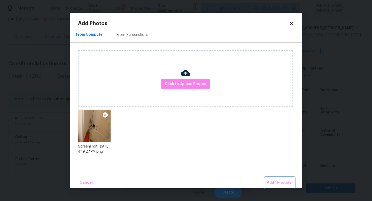
click at [273, 181] on span "Add 1 Photo(s)" at bounding box center [280, 182] width 26 height 6
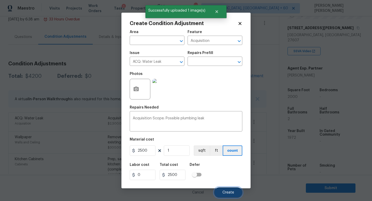
click at [232, 192] on span "Create" at bounding box center [228, 193] width 12 height 4
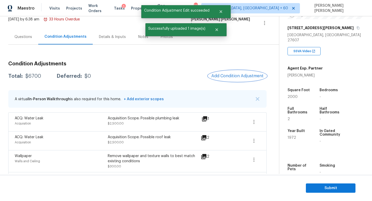
click at [243, 71] on button "Add Condition Adjustment" at bounding box center [237, 75] width 58 height 11
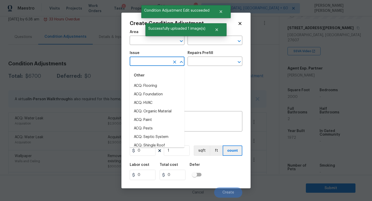
click at [148, 65] on input "text" at bounding box center [150, 62] width 40 height 8
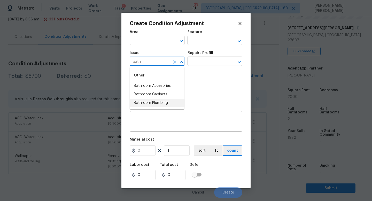
click at [155, 102] on li "Bathroom Plumbing" at bounding box center [157, 103] width 55 height 9
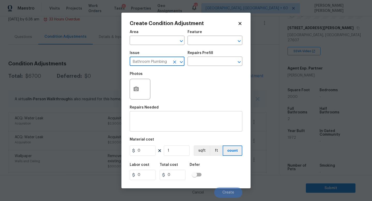
type input "Bathroom Plumbing"
click at [162, 130] on div "x ​" at bounding box center [186, 121] width 113 height 19
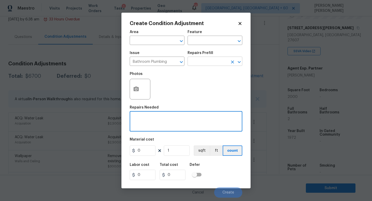
click at [203, 60] on input "text" at bounding box center [207, 62] width 40 height 8
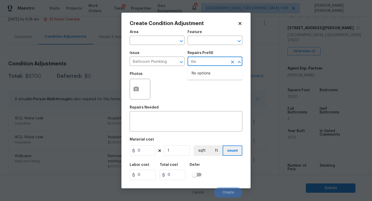
type input "til"
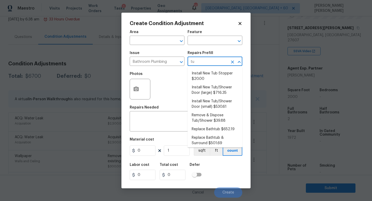
type input "tub"
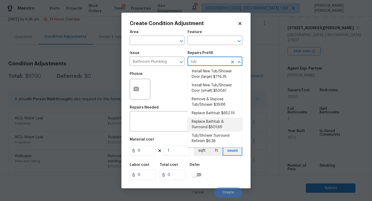
click at [211, 127] on li "Replace Bathtub & Surround $501.69" at bounding box center [214, 124] width 55 height 14
type input "Plumbing"
type textarea "Remove the existing bath tub & surround, confirm that the drain is still usable…"
type input "501.69"
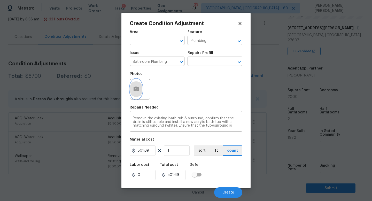
click at [139, 86] on button "button" at bounding box center [136, 89] width 12 height 20
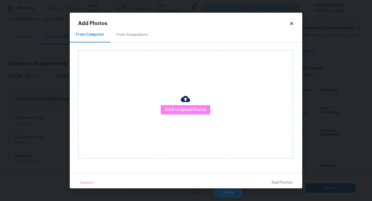
click at [180, 114] on div "Click to Upload Photos" at bounding box center [185, 104] width 215 height 108
click at [188, 106] on button "Click to Upload Photos" at bounding box center [186, 110] width 50 height 10
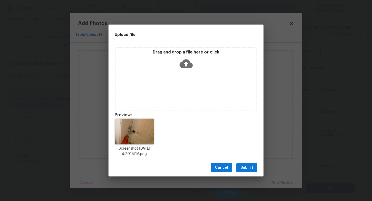
click at [244, 164] on span "Submit" at bounding box center [246, 167] width 13 height 6
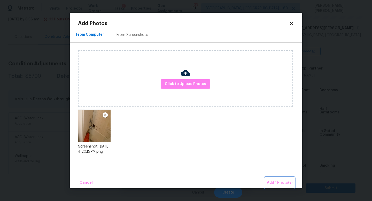
click at [273, 181] on span "Add 1 Photo(s)" at bounding box center [280, 182] width 26 height 6
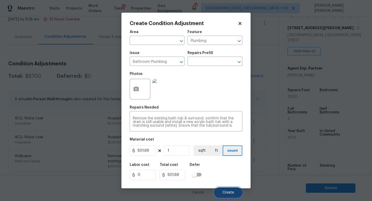
click at [228, 192] on span "Create" at bounding box center [228, 193] width 12 height 4
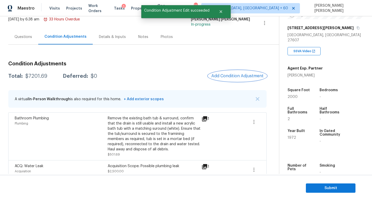
click at [220, 72] on button "Add Condition Adjustment" at bounding box center [237, 75] width 58 height 11
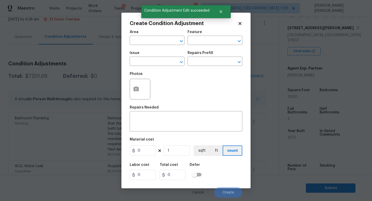
click at [141, 56] on div "Issue" at bounding box center [157, 54] width 55 height 7
click at [147, 62] on input "text" at bounding box center [150, 62] width 40 height 8
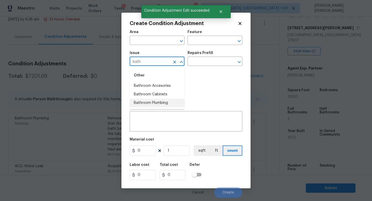
click at [159, 99] on li "Bathroom Plumbing" at bounding box center [157, 103] width 55 height 9
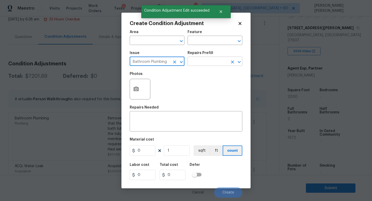
type input "Bathroom Plumbing"
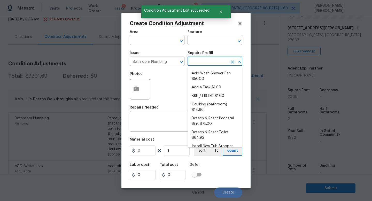
click at [203, 61] on input "text" at bounding box center [207, 62] width 40 height 8
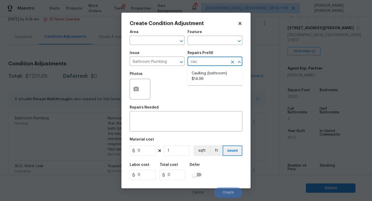
type input "caul"
click at [212, 74] on li "Caulking (bathroom) $14.96" at bounding box center [214, 76] width 55 height 14
type input "Plumbing"
type textarea "Overall Interior Caulking Package (Wet Areas) to include sinks, bathtubs, showe…"
type input "14.96"
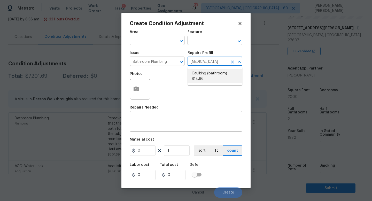
type input "14.96"
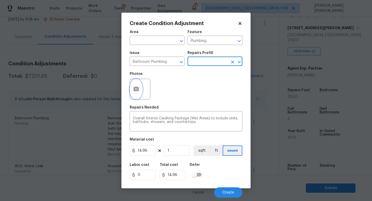
click at [138, 88] on icon "button" at bounding box center [135, 88] width 5 height 5
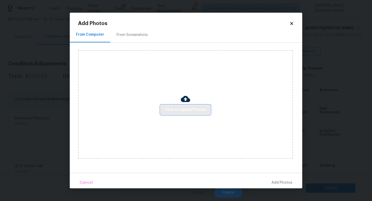
click at [185, 110] on span "Click to Upload Photos" at bounding box center [185, 110] width 41 height 6
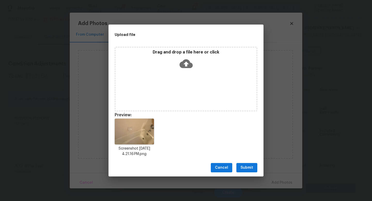
click at [247, 163] on div "Cancel Submit" at bounding box center [185, 168] width 155 height 18
click at [250, 167] on span "Submit" at bounding box center [246, 167] width 13 height 6
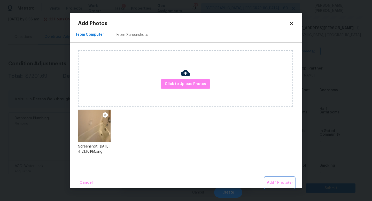
click at [275, 181] on span "Add 1 Photo(s)" at bounding box center [280, 182] width 26 height 6
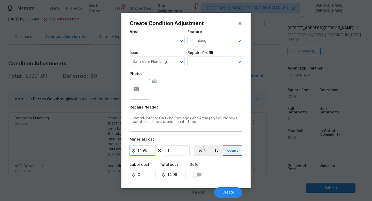
drag, startPoint x: 151, startPoint y: 151, endPoint x: 121, endPoint y: 151, distance: 30.5
click at [125, 151] on div "Create Condition Adjustment Area ​ Feature Plumbing ​ Issue Bathroom Plumbing ​…" at bounding box center [185, 101] width 129 height 176
type input "50"
click at [232, 190] on button "Create" at bounding box center [228, 192] width 28 height 10
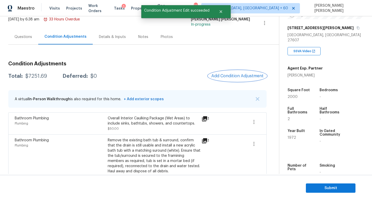
click at [242, 76] on span "Add Condition Adjustment" at bounding box center [237, 76] width 52 height 5
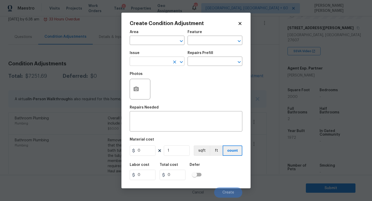
click at [159, 62] on input "text" at bounding box center [150, 62] width 40 height 8
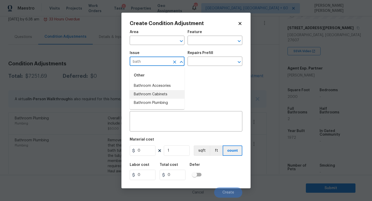
click at [157, 100] on li "Bathroom Plumbing" at bounding box center [157, 103] width 55 height 9
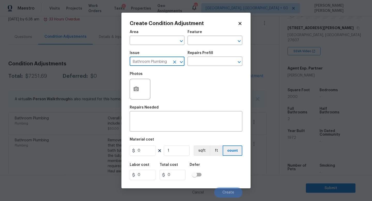
type input "Bathroom Plumbing"
click at [209, 57] on div "Repairs Prefill" at bounding box center [214, 54] width 55 height 7
click at [208, 60] on input "text" at bounding box center [207, 62] width 40 height 8
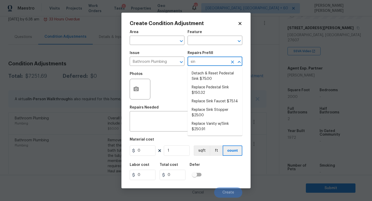
type input "sink"
click at [210, 111] on li "Replace Sink Stopper $25.00" at bounding box center [214, 113] width 55 height 14
type input "Plumbing"
type textarea "Install a new sink stopper to match the finish of faucet."
type input "25"
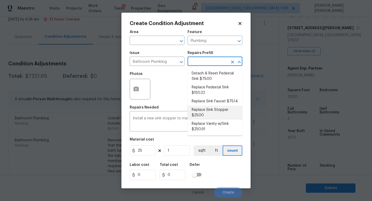
type input "25"
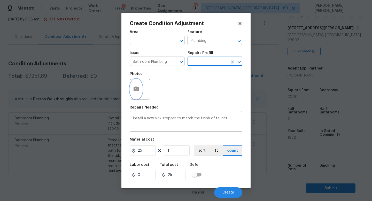
click at [139, 87] on icon "button" at bounding box center [136, 89] width 6 height 6
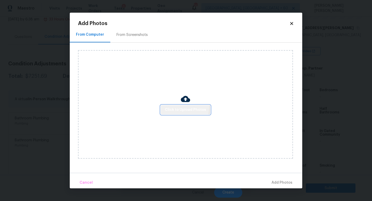
click at [172, 105] on button "Click to Upload Photos" at bounding box center [186, 110] width 50 height 10
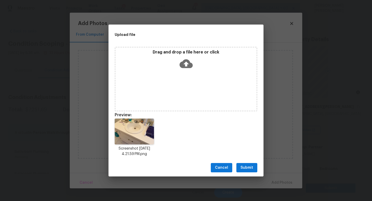
scroll to position [79, 0]
click at [245, 166] on span "Submit" at bounding box center [246, 167] width 13 height 6
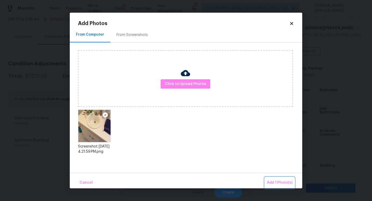
click at [275, 177] on button "Add 1 Photo(s)" at bounding box center [280, 182] width 30 height 11
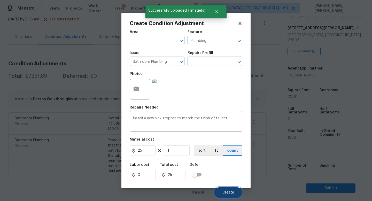
click at [228, 191] on span "Create" at bounding box center [228, 193] width 12 height 4
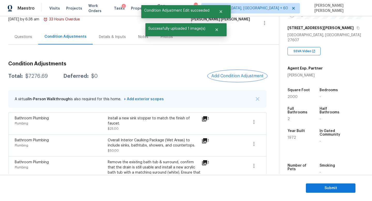
click at [233, 74] on span "Add Condition Adjustment" at bounding box center [237, 76] width 52 height 5
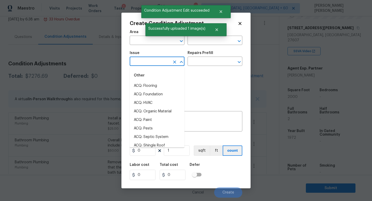
click at [150, 66] on input "text" at bounding box center [150, 62] width 40 height 8
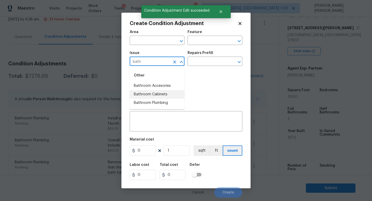
click at [162, 95] on li "Bathroom Cabinets" at bounding box center [157, 94] width 55 height 9
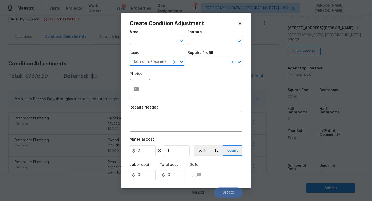
type input "Bathroom Cabinets"
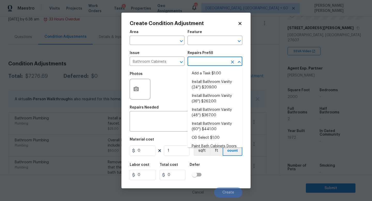
click at [203, 62] on input "text" at bounding box center [207, 62] width 40 height 8
click at [173, 60] on icon "Clear" at bounding box center [174, 61] width 5 height 5
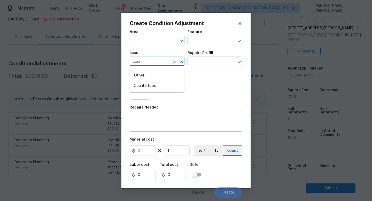
click at [174, 79] on div "Other" at bounding box center [157, 75] width 55 height 12
click at [173, 85] on li "Countertops" at bounding box center [157, 86] width 55 height 9
type input "Countertops"
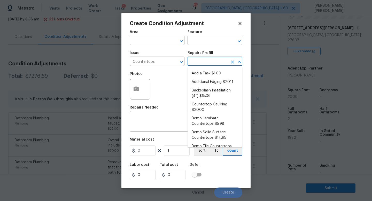
click at [205, 61] on input "text" at bounding box center [207, 62] width 40 height 8
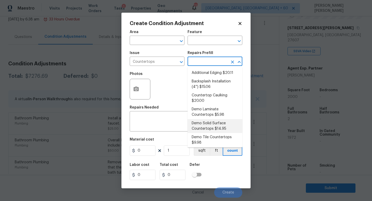
scroll to position [9, 0]
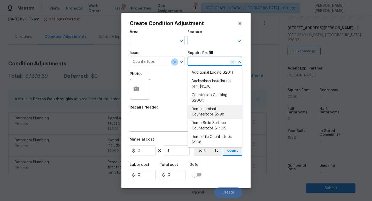
click at [172, 61] on icon "Clear" at bounding box center [174, 61] width 5 height 5
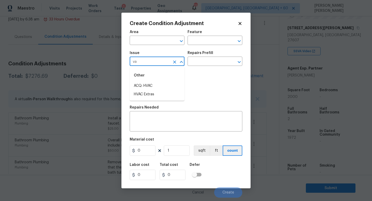
type input "v"
click at [168, 87] on li "Bathroom Accesories" at bounding box center [157, 86] width 55 height 9
type input "Bathroom Accesories"
click at [201, 63] on input "text" at bounding box center [207, 62] width 40 height 8
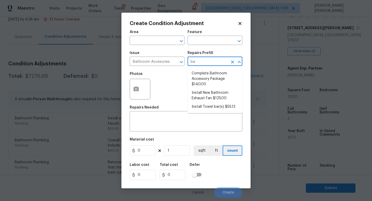
type input "b"
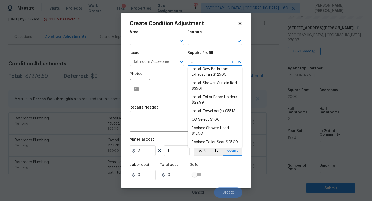
scroll to position [0, 0]
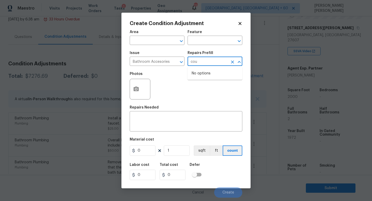
type input "co"
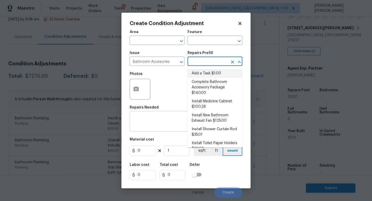
click at [168, 127] on textarea at bounding box center [186, 121] width 106 height 11
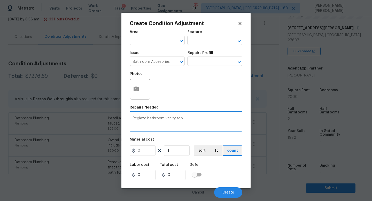
type textarea "Reglaze bathroom vanity top"
click at [136, 85] on button "button" at bounding box center [136, 89] width 12 height 20
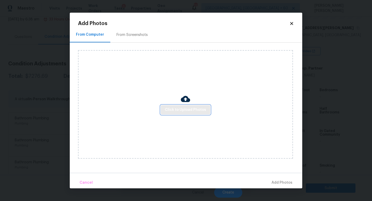
click at [182, 110] on span "Click to Upload Photos" at bounding box center [185, 110] width 41 height 6
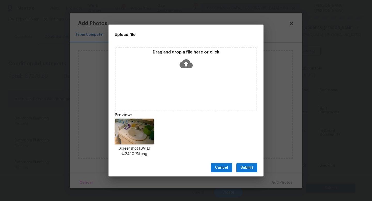
click at [247, 166] on span "Submit" at bounding box center [246, 167] width 13 height 6
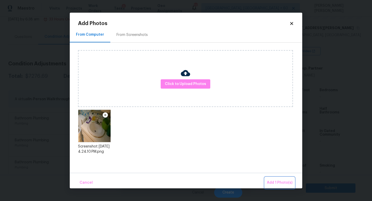
click at [283, 182] on span "Add 1 Photo(s)" at bounding box center [280, 182] width 26 height 6
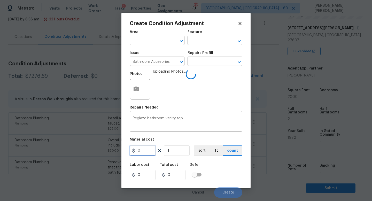
drag, startPoint x: 146, startPoint y: 149, endPoint x: 105, endPoint y: 149, distance: 40.5
click at [105, 149] on div "Create Condition Adjustment Area ​ Feature ​ Issue Bathroom Accesories ​ Repair…" at bounding box center [186, 100] width 372 height 201
type input "150"
click at [227, 171] on div "Labor cost 0 Total cost 150 Defer" at bounding box center [186, 171] width 113 height 23
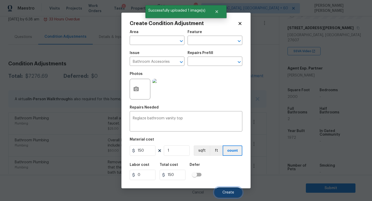
click at [230, 192] on span "Create" at bounding box center [228, 193] width 12 height 4
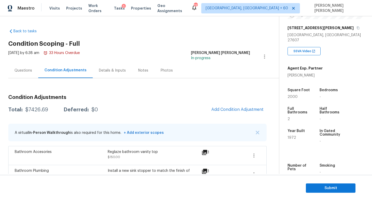
click at [236, 107] on span "Add Condition Adjustment" at bounding box center [237, 109] width 52 height 5
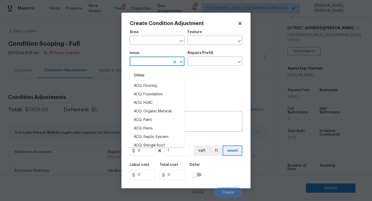
click at [157, 60] on input "text" at bounding box center [150, 62] width 40 height 8
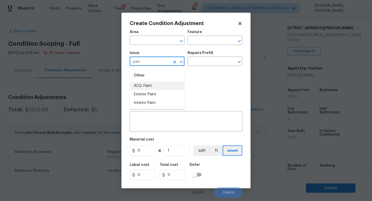
click at [150, 85] on li "ACQ: Paint" at bounding box center [157, 86] width 55 height 9
type input "ACQ: Paint"
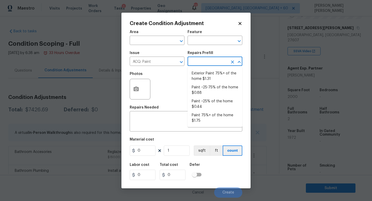
click at [201, 60] on input "text" at bounding box center [207, 62] width 40 height 8
click at [219, 77] on li "Exterior Paint 75%+ of the home $1.31" at bounding box center [214, 76] width 55 height 14
type input "Acquisition"
type textarea "Acquisition Scope: 75%+ of the home exterior will likely require paint"
type input "1.31"
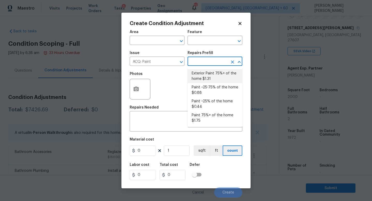
type input "1.31"
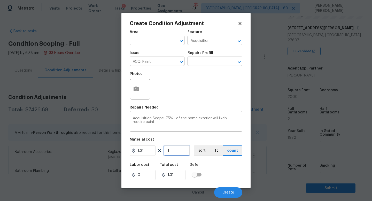
click at [174, 148] on input "1" at bounding box center [177, 150] width 26 height 10
type input "0"
type input "2"
type input "2.62"
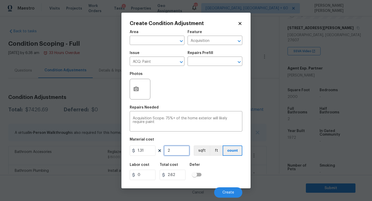
type input "20"
type input "26.2"
type input "200"
type input "262"
type input "2000"
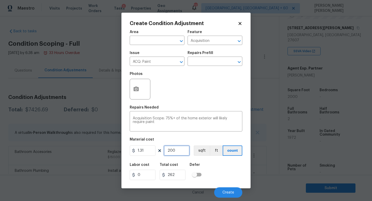
type input "2620"
type input "2000"
click at [224, 190] on button "Create" at bounding box center [228, 192] width 28 height 10
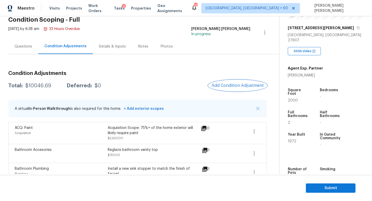
scroll to position [26, 0]
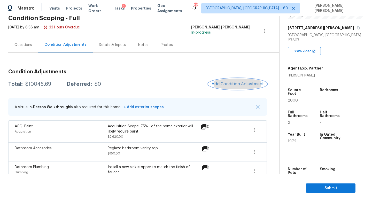
click at [250, 85] on span "Add Condition Adjustment" at bounding box center [237, 84] width 52 height 5
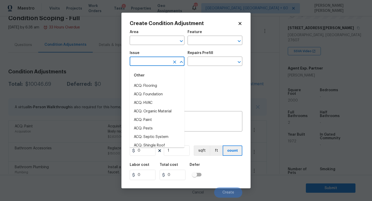
click at [155, 62] on input "text" at bounding box center [150, 62] width 40 height 8
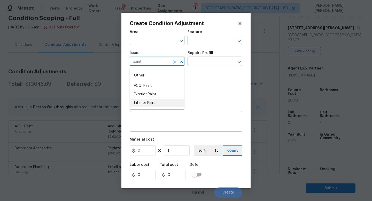
click at [157, 102] on li "Interior Paint" at bounding box center [157, 103] width 55 height 9
type input "Interior Paint"
click at [177, 63] on icon "Clear" at bounding box center [174, 61] width 5 height 5
click at [172, 83] on li "ACQ: Paint" at bounding box center [157, 86] width 55 height 9
type input "ACQ: Paint"
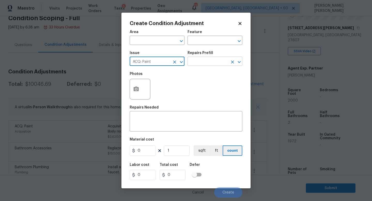
click at [211, 60] on input "text" at bounding box center [207, 62] width 40 height 8
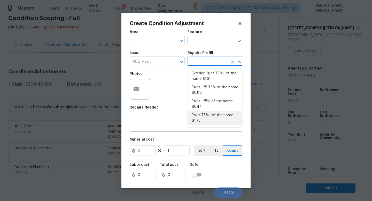
click at [214, 119] on li "Paint 75%+ of the home $1.75" at bounding box center [214, 118] width 55 height 14
type input "Acquisition"
type textarea "Acquisition Scope: 75%+ of the home will likely require interior paint"
type input "1.75"
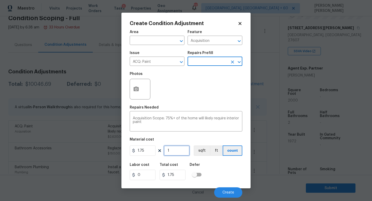
click at [180, 151] on input "1" at bounding box center [177, 150] width 26 height 10
type input "0"
type input "2"
type input "3.5"
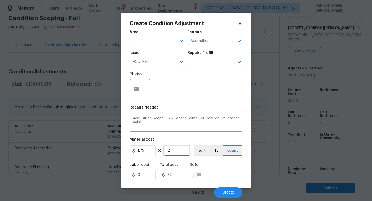
type input "20"
type input "35"
type input "200"
type input "350"
type input "2000"
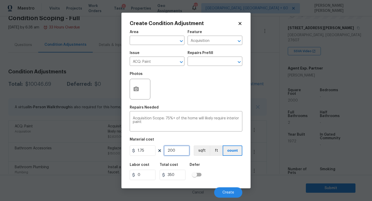
type input "3500"
type input "2000"
click at [133, 91] on icon "button" at bounding box center [136, 89] width 6 height 6
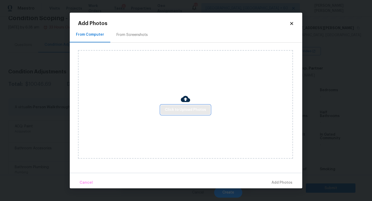
click at [200, 107] on span "Click to Upload Photos" at bounding box center [185, 110] width 41 height 6
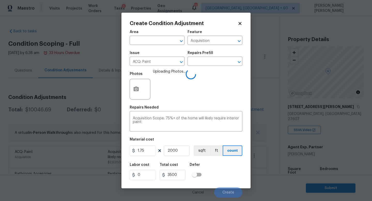
scroll to position [79, 0]
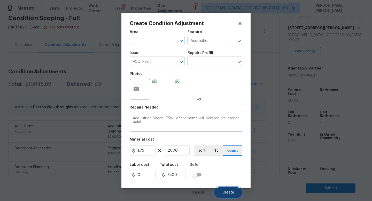
click at [229, 189] on button "Create" at bounding box center [228, 192] width 28 height 10
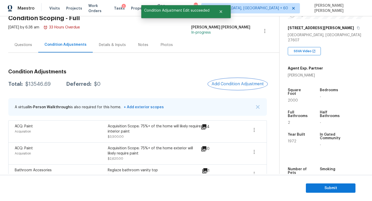
click at [235, 85] on span "Add Condition Adjustment" at bounding box center [237, 84] width 52 height 5
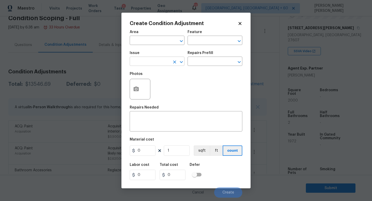
click at [158, 59] on input "text" at bounding box center [150, 62] width 40 height 8
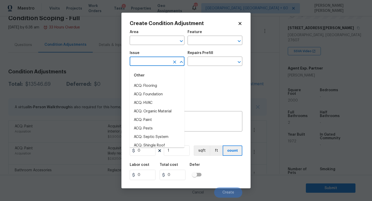
type input "c"
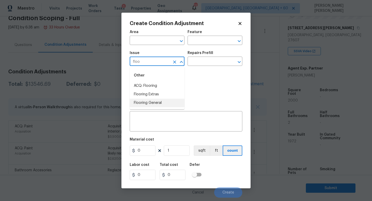
click at [156, 101] on li "Flooring General" at bounding box center [157, 103] width 55 height 9
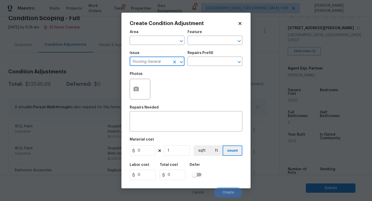
type input "Flooring General"
click at [203, 67] on div "Issue Flooring General ​ Repairs Prefill ​" at bounding box center [186, 58] width 113 height 21
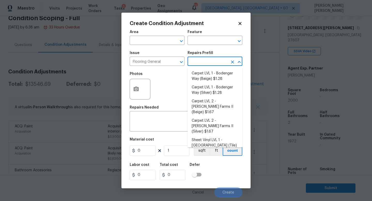
click at [204, 66] on input "text" at bounding box center [207, 62] width 40 height 8
click at [209, 78] on li "Carpet LVL 1 - Bodenger Way (Beige) $1.28" at bounding box center [214, 76] width 55 height 14
type input "Overall Flooring"
type textarea "Install new carpet. (Bodenger Way 749 Bird Bath, Beige) at all previously carpe…"
type input "1.28"
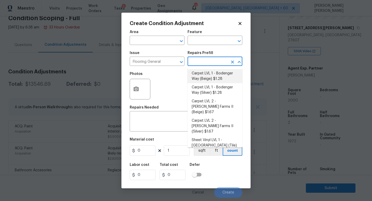
type input "1.28"
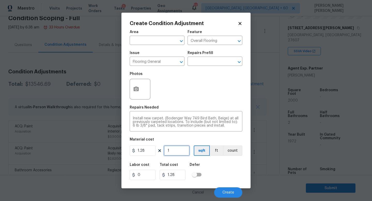
click at [175, 148] on input "1" at bounding box center [177, 150] width 26 height 10
type input "0"
type input "2"
type input "2.56"
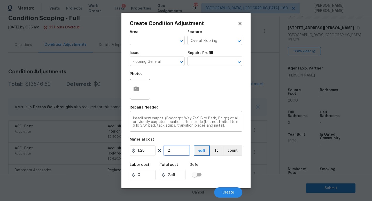
type input "20"
type input "25.6"
type input "200"
type input "256"
type input "2000"
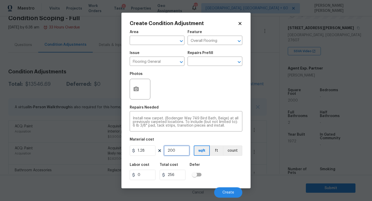
type input "2560"
type input "2000"
click at [141, 91] on button "button" at bounding box center [136, 89] width 12 height 20
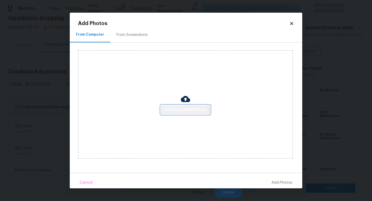
click at [167, 107] on span "Click to Upload Photos" at bounding box center [185, 110] width 41 height 6
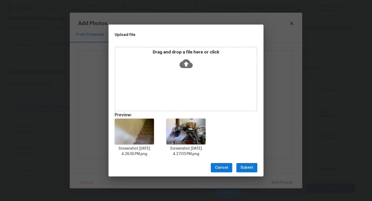
click at [171, 76] on div "Drag and drop a file here or click" at bounding box center [186, 79] width 143 height 65
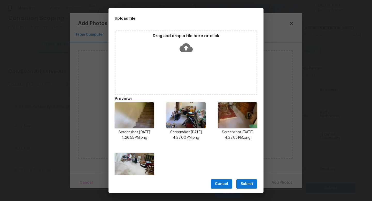
click at [249, 184] on span "Submit" at bounding box center [246, 184] width 13 height 6
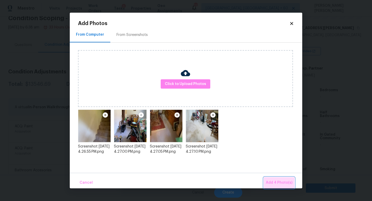
click at [288, 180] on span "Add 4 Photo(s)" at bounding box center [279, 182] width 27 height 6
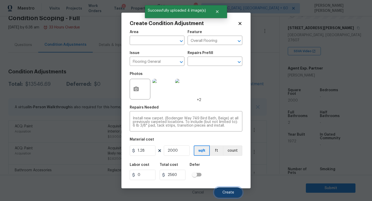
click at [226, 192] on span "Create" at bounding box center [228, 193] width 12 height 4
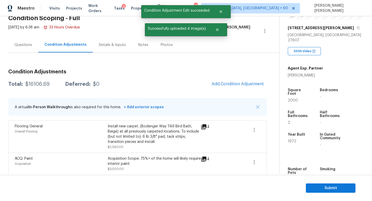
click at [211, 87] on span "Add Condition Adjustment" at bounding box center [237, 83] width 58 height 11
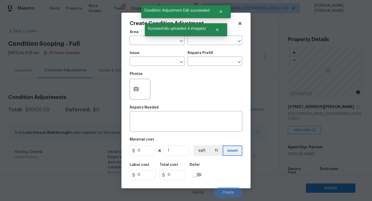
scroll to position [79, 0]
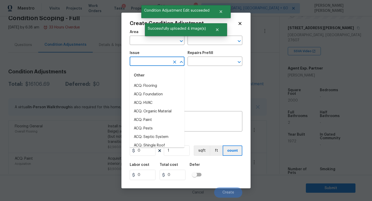
click at [153, 60] on input "text" at bounding box center [150, 62] width 40 height 8
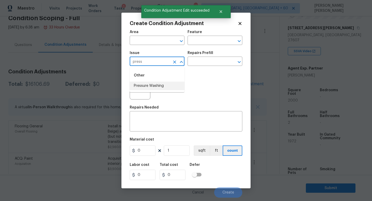
click at [154, 85] on li "Pressure Washing" at bounding box center [157, 86] width 55 height 9
type input "Pressure Washing"
click at [196, 65] on input "text" at bounding box center [207, 62] width 40 height 8
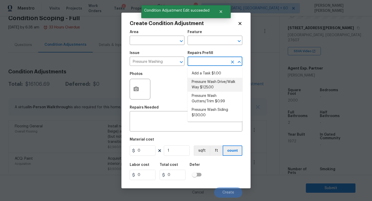
click at [208, 88] on li "Pressure Wash Drive/Walk Way $125.00" at bounding box center [214, 85] width 55 height 14
type input "Siding"
type input "125"
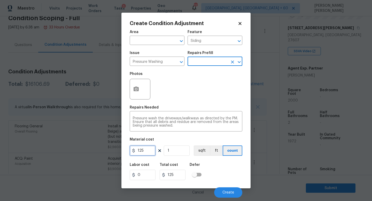
click at [148, 152] on input "125" at bounding box center [143, 150] width 26 height 10
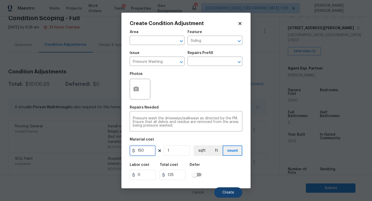
type input "150"
click at [226, 188] on button "Create" at bounding box center [228, 192] width 28 height 10
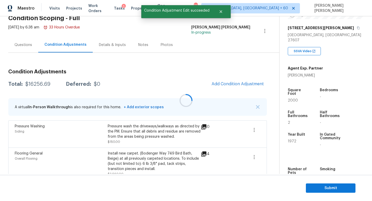
click at [238, 82] on div at bounding box center [186, 100] width 372 height 201
click at [238, 82] on span "Add Condition Adjustment" at bounding box center [237, 84] width 52 height 5
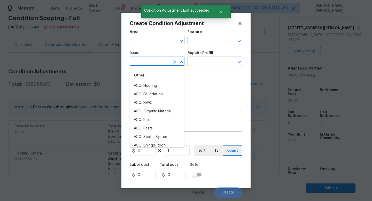
click at [156, 64] on input "text" at bounding box center [150, 62] width 40 height 8
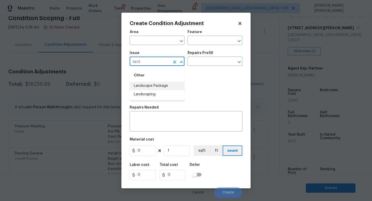
click at [157, 85] on li "Landscape Package" at bounding box center [157, 86] width 55 height 9
type input "Landscape Package"
click at [203, 63] on input "text" at bounding box center [207, 62] width 40 height 8
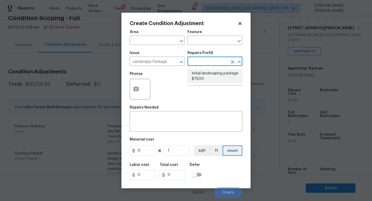
click at [209, 80] on li "Initial landscaping package $75.00" at bounding box center [214, 76] width 55 height 14
type input "Home Readiness Packages"
type textarea "Mowing of grass up to 6" in height. Mow, edge along driveways & sidewalks, trim…"
type input "75"
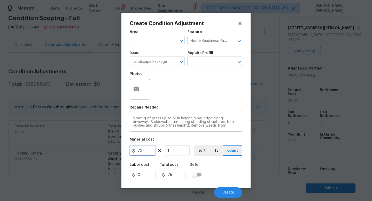
drag, startPoint x: 147, startPoint y: 149, endPoint x: 75, endPoint y: 148, distance: 72.0
click at [75, 148] on div "Create Condition Adjustment Area ​ Feature Home Readiness Packages ​ Issue Land…" at bounding box center [186, 100] width 372 height 201
type input "300"
click at [225, 177] on div "Labor cost 0 Total cost 300 Defer" at bounding box center [186, 171] width 113 height 23
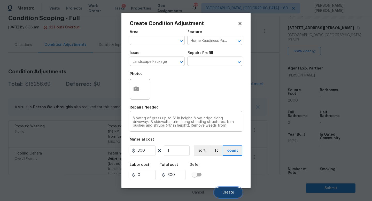
click at [228, 191] on span "Create" at bounding box center [228, 193] width 12 height 4
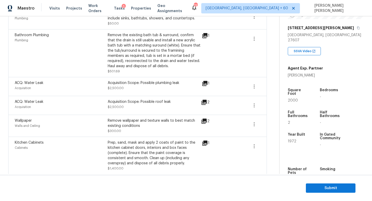
scroll to position [0, 0]
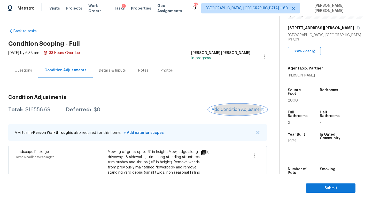
click at [241, 106] on button "Add Condition Adjustment" at bounding box center [237, 109] width 58 height 11
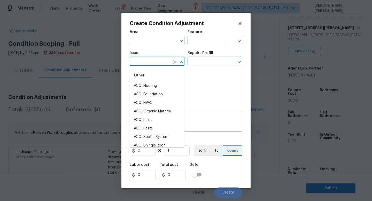
click at [151, 62] on input "text" at bounding box center [150, 62] width 40 height 8
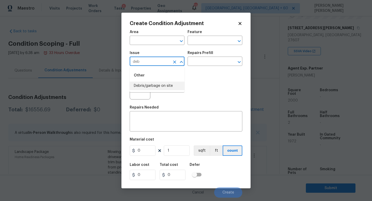
click at [176, 86] on li "Debris/garbage on site" at bounding box center [157, 86] width 55 height 9
type input "Debris/garbage on site"
click at [208, 62] on input "text" at bounding box center [207, 62] width 40 height 8
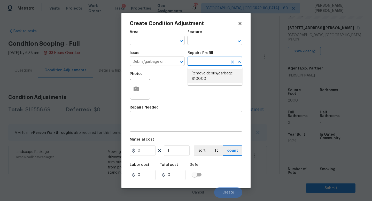
click at [210, 76] on li "Remove debris/garbage $100.00" at bounding box center [214, 76] width 55 height 14
type textarea "Remove, haul off, and properly dispose of any debris left by seller to offsite …"
type input "100"
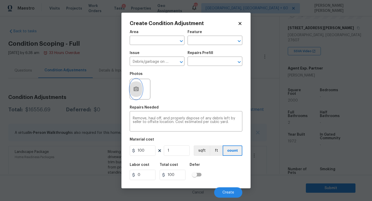
click at [138, 93] on button "button" at bounding box center [136, 89] width 12 height 20
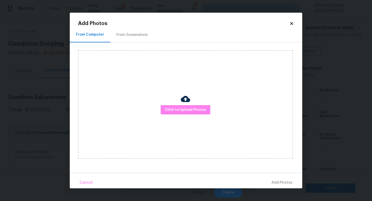
click at [161, 107] on div "Click to Upload Photos" at bounding box center [185, 104] width 215 height 108
click at [179, 108] on span "Click to Upload Photos" at bounding box center [185, 110] width 41 height 6
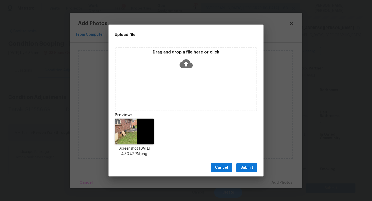
click at [245, 167] on span "Submit" at bounding box center [246, 167] width 13 height 6
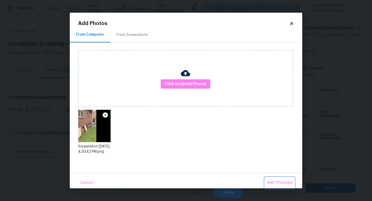
click at [279, 178] on button "Add 1 Photo(s)" at bounding box center [280, 182] width 30 height 11
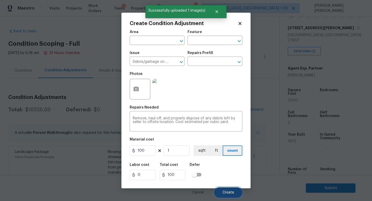
click at [231, 191] on span "Create" at bounding box center [228, 193] width 12 height 4
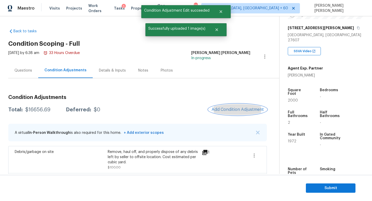
click at [235, 114] on button "Add Condition Adjustment" at bounding box center [237, 109] width 58 height 11
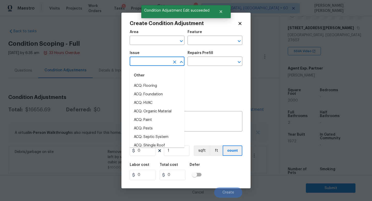
click at [147, 62] on input "text" at bounding box center [150, 62] width 40 height 8
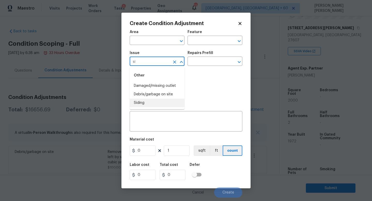
click at [139, 104] on li "Siding" at bounding box center [157, 103] width 55 height 9
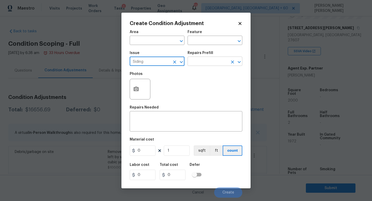
type input "Siding"
click at [198, 63] on input "text" at bounding box center [207, 62] width 40 height 8
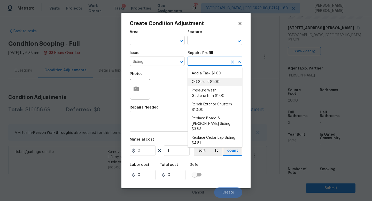
click at [145, 124] on textarea at bounding box center [186, 121] width 106 height 11
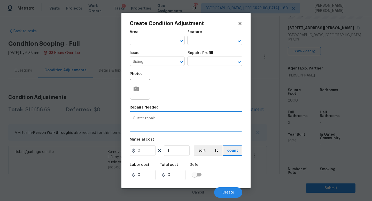
type textarea "Gutter repair"
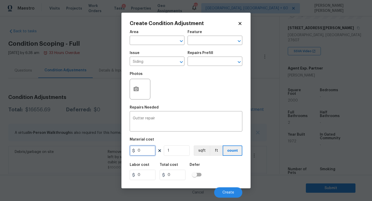
click at [144, 154] on input "0" at bounding box center [143, 150] width 26 height 10
type input "200"
click at [136, 96] on button "button" at bounding box center [136, 89] width 12 height 20
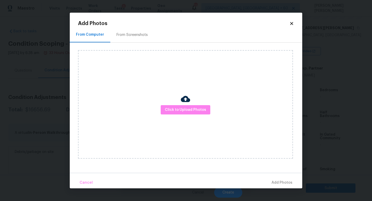
click at [188, 104] on div at bounding box center [185, 99] width 9 height 11
click at [192, 109] on span "Click to Upload Photos" at bounding box center [185, 110] width 41 height 6
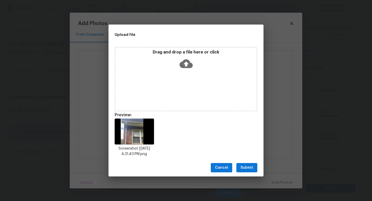
click at [245, 168] on span "Submit" at bounding box center [246, 167] width 13 height 6
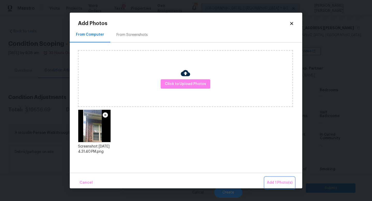
click at [282, 178] on button "Add 1 Photo(s)" at bounding box center [280, 182] width 30 height 11
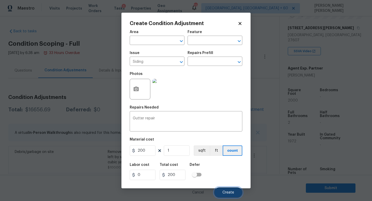
click at [225, 192] on span "Create" at bounding box center [228, 193] width 12 height 4
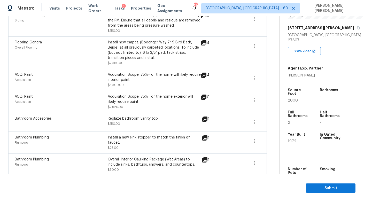
scroll to position [231, 0]
click at [254, 124] on icon "button" at bounding box center [254, 121] width 6 height 6
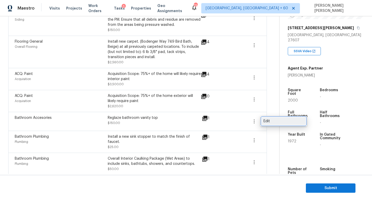
click at [281, 122] on div "Edit" at bounding box center [283, 120] width 40 height 5
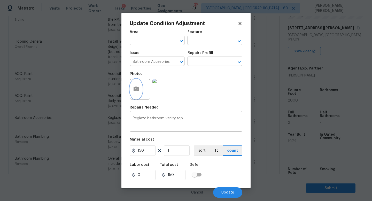
click at [131, 86] on button "button" at bounding box center [136, 89] width 12 height 20
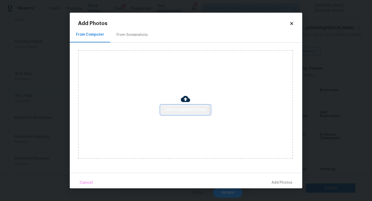
click at [181, 110] on span "Click to Upload Photos" at bounding box center [185, 110] width 41 height 6
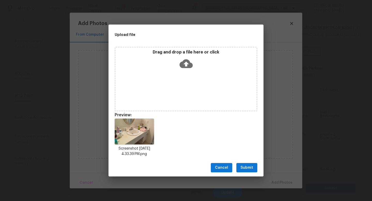
click at [246, 170] on span "Submit" at bounding box center [246, 167] width 13 height 6
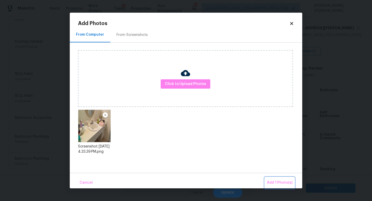
click at [272, 182] on span "Add 1 Photo(s)" at bounding box center [280, 182] width 26 height 6
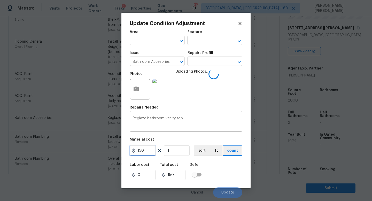
drag, startPoint x: 153, startPoint y: 149, endPoint x: 84, endPoint y: 148, distance: 68.7
click at [84, 148] on div "Update Condition Adjustment Area ​ Feature ​ Issue Bathroom Accesories ​ Repair…" at bounding box center [186, 100] width 372 height 201
type input "400"
click at [232, 174] on div "Labor cost 0 Total cost 400 Defer" at bounding box center [186, 171] width 113 height 23
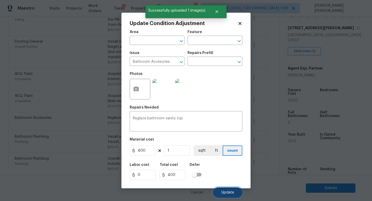
click at [227, 192] on span "Update" at bounding box center [227, 193] width 13 height 4
